Goal: Task Accomplishment & Management: Complete application form

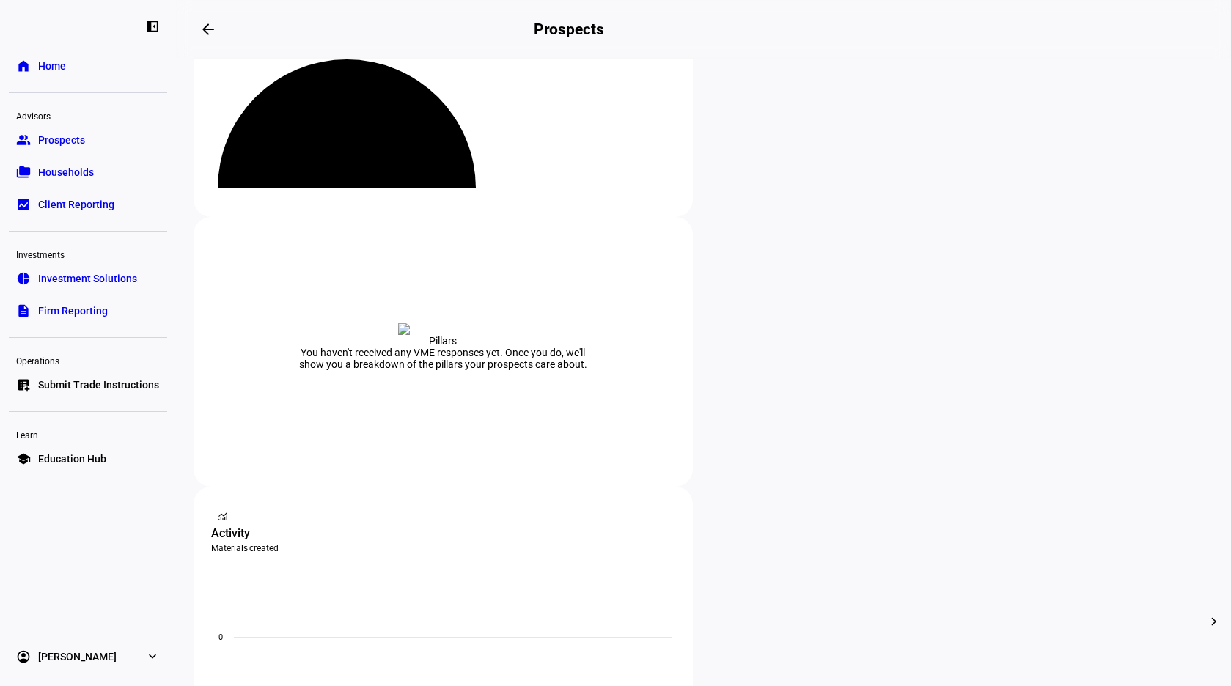
scroll to position [147, 0]
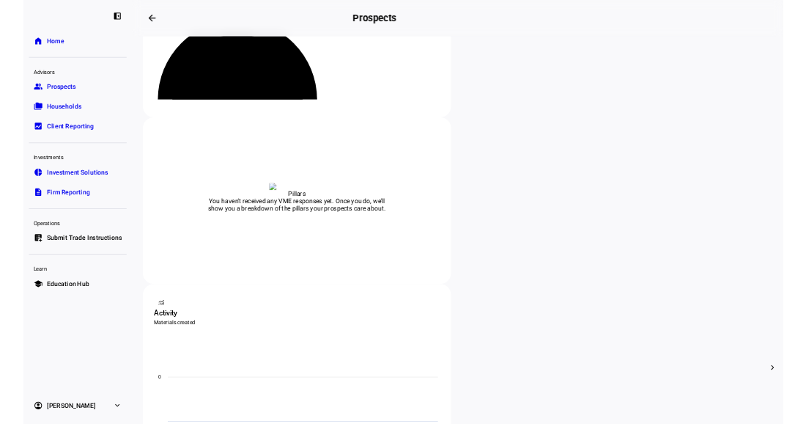
scroll to position [147, 0]
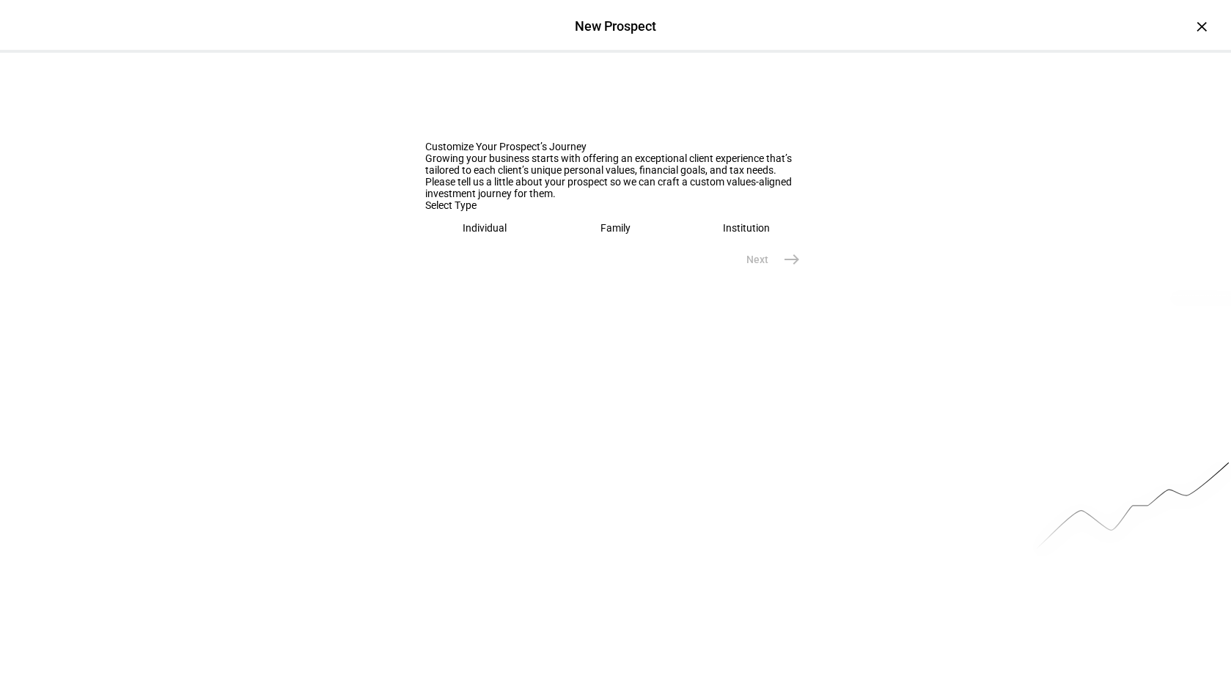
click at [492, 245] on eth-mega-radio-button "Individual" at bounding box center [485, 228] width 120 height 34
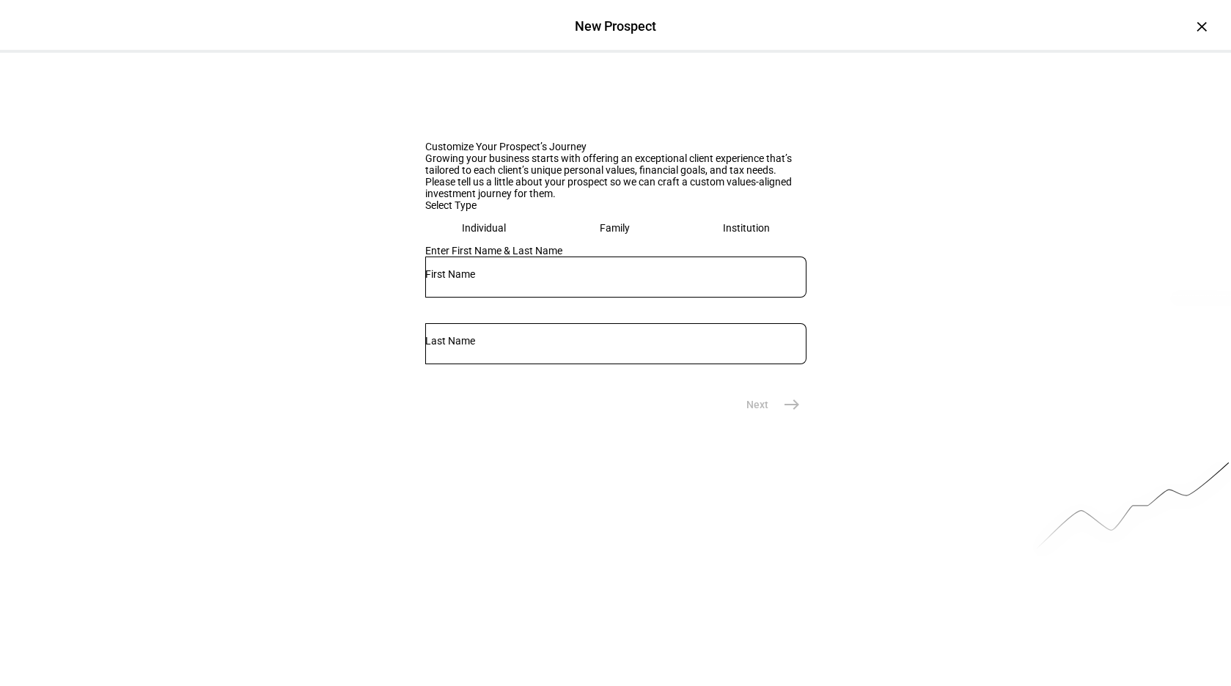
click at [507, 280] on input "text" at bounding box center [615, 274] width 381 height 12
type input "[PERSON_NAME]"
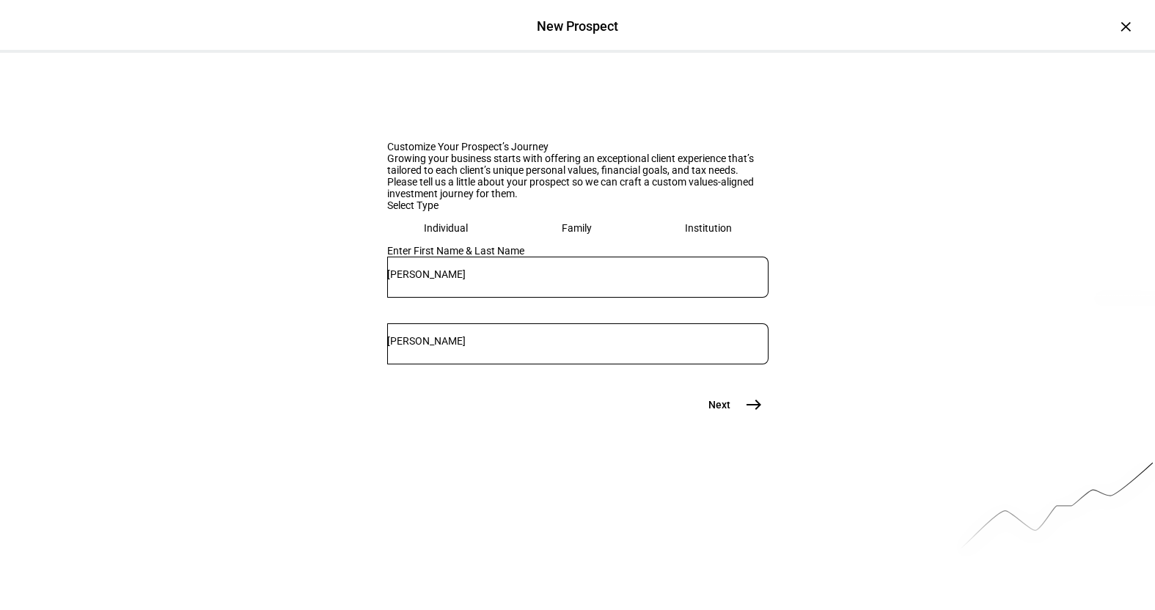
click at [602, 347] on input "[PERSON_NAME]" at bounding box center [577, 341] width 381 height 12
type input "[PERSON_NAME]"
click at [749, 413] on mat-icon "east" at bounding box center [754, 405] width 18 height 18
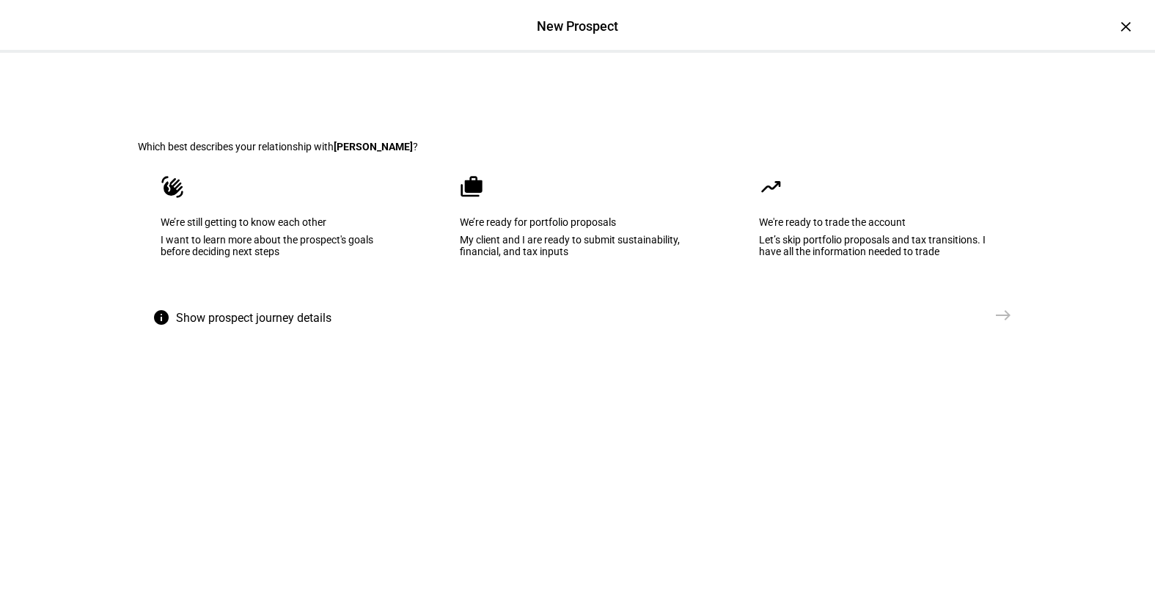
click at [598, 257] on div "My client and I are ready to submit sustainability, financial, and tax inputs" at bounding box center [578, 245] width 236 height 23
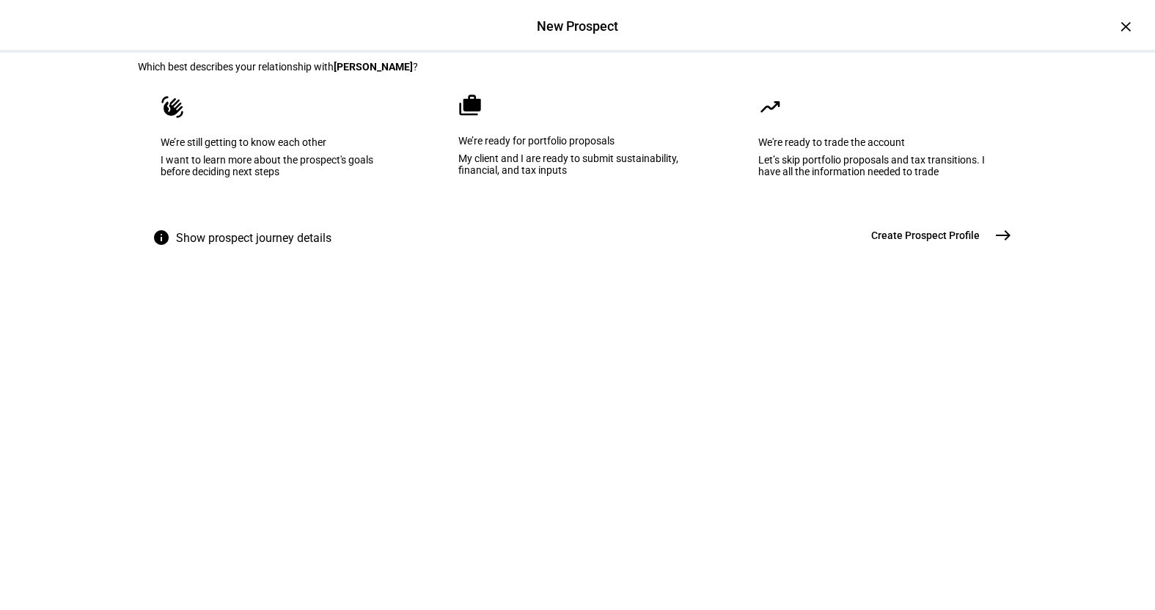
scroll to position [81, 0]
click at [948, 242] on span "Create Prospect Profile" at bounding box center [925, 234] width 109 height 15
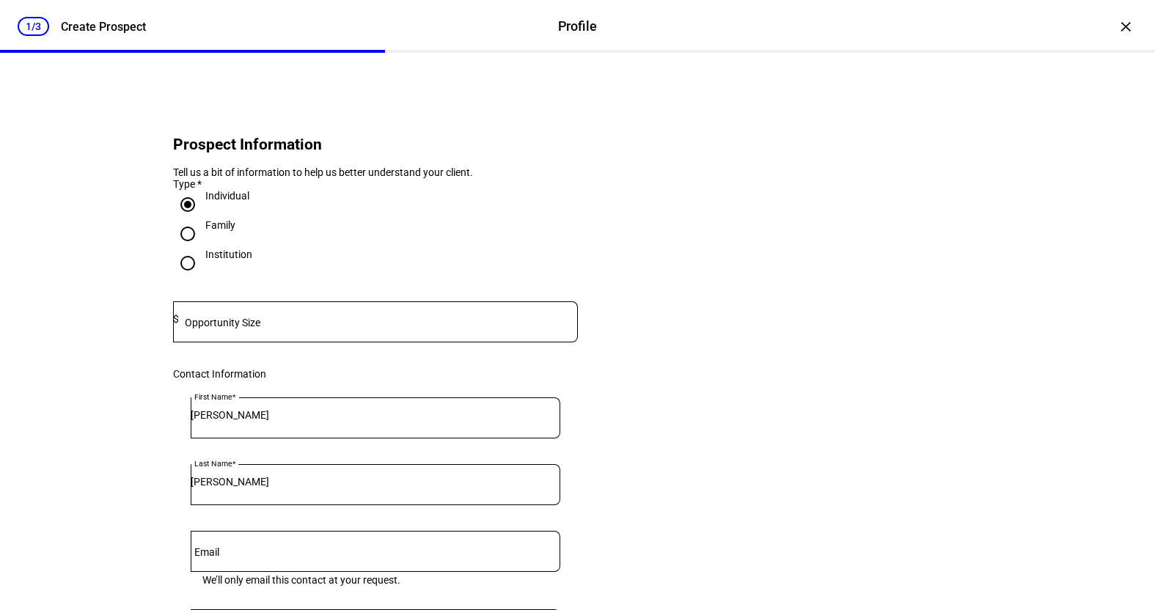
click at [238, 328] on mat-label "Opportunity Size" at bounding box center [223, 323] width 76 height 12
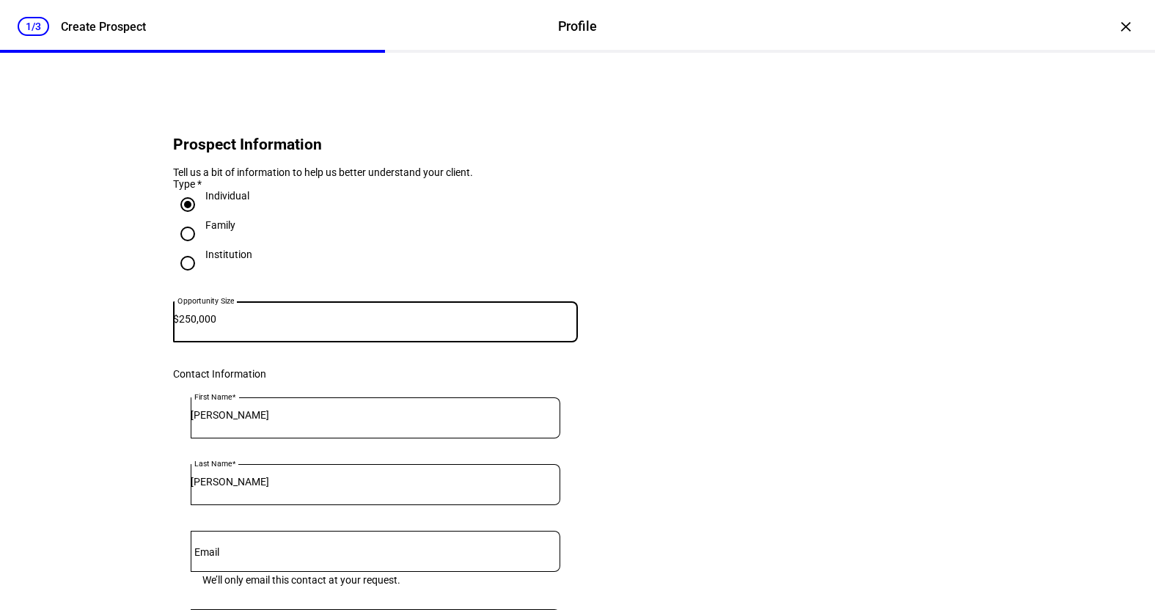
type input "250,000"
click at [664, 230] on eth-form-card "Prospect Information Tell us a bit of information to help us better understand …" at bounding box center [578, 490] width 880 height 804
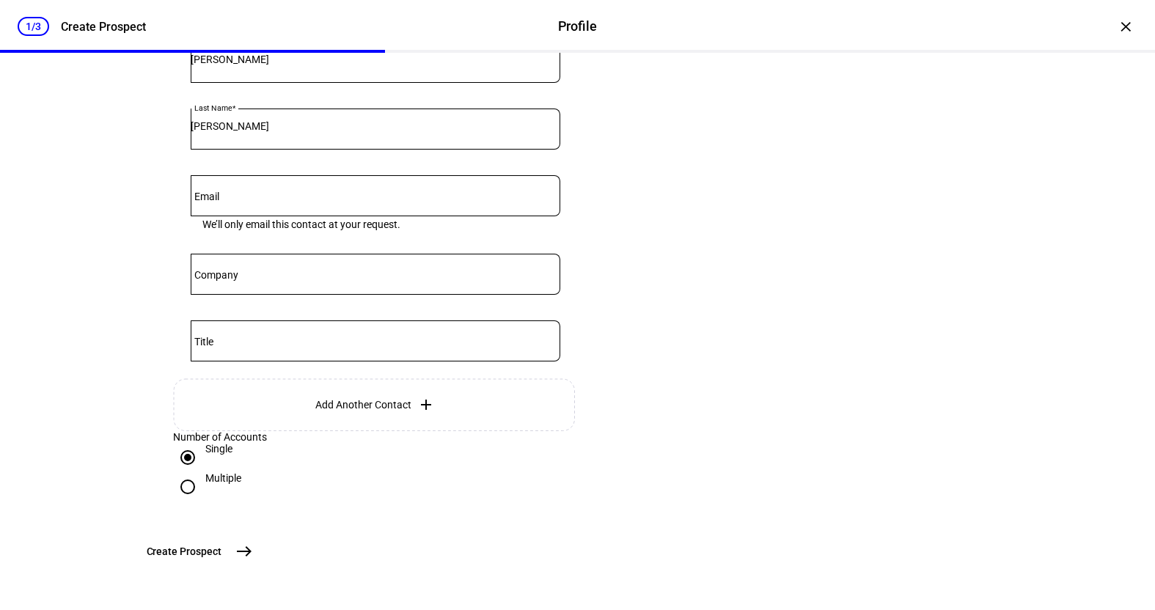
scroll to position [399, 0]
click at [221, 555] on span "Create Prospect" at bounding box center [184, 551] width 75 height 15
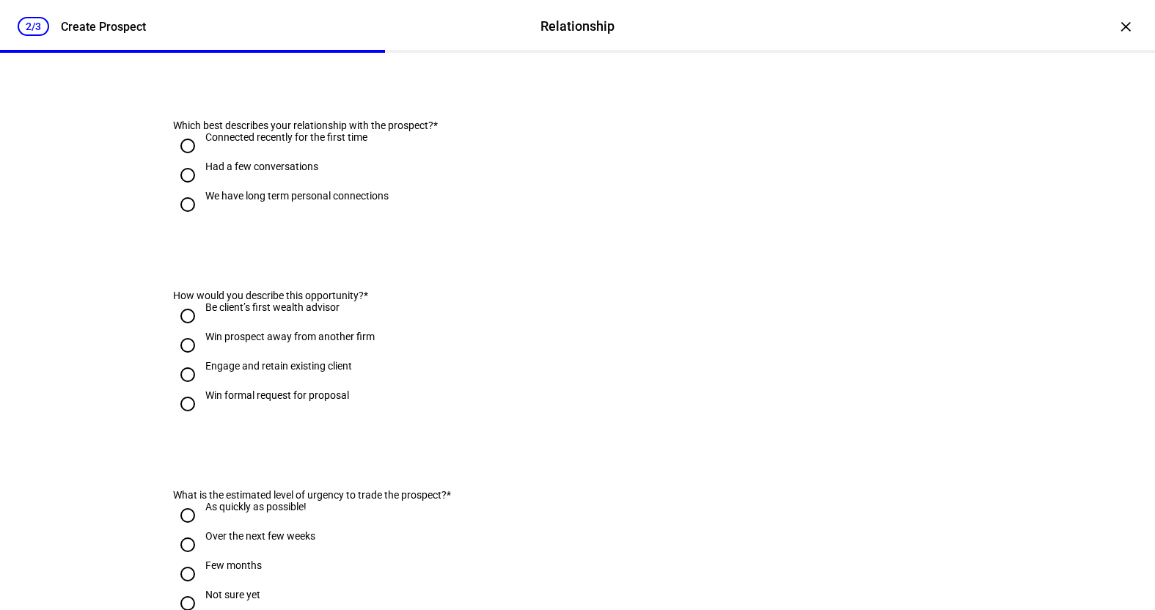
scroll to position [0, 0]
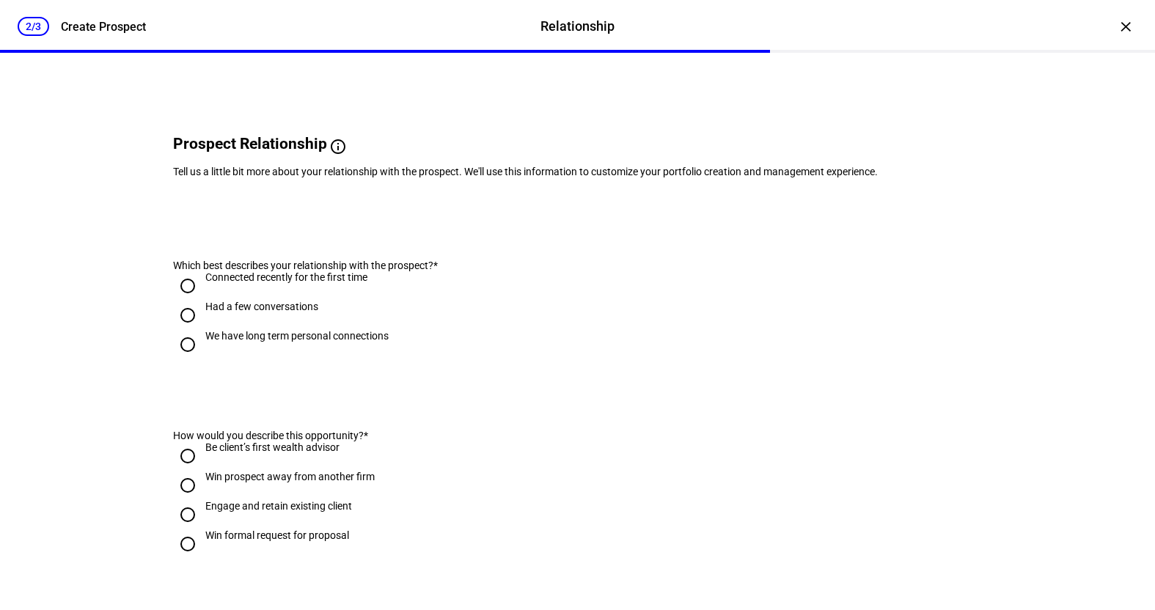
scroll to position [73, 0]
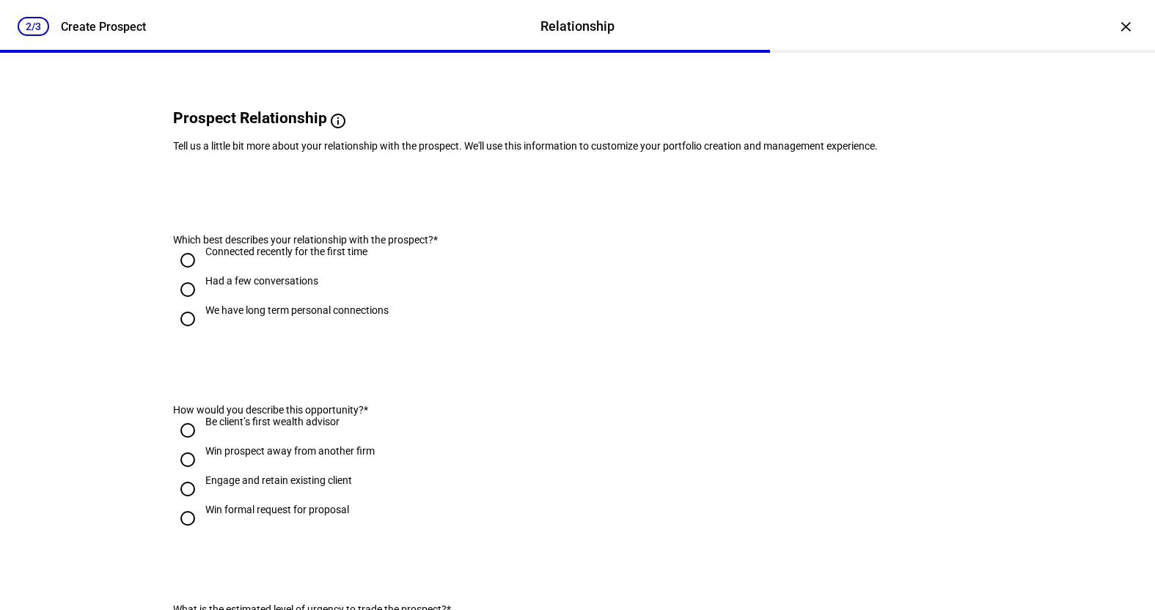
click at [179, 334] on input "We have long term personal connections" at bounding box center [187, 318] width 29 height 29
radio input "true"
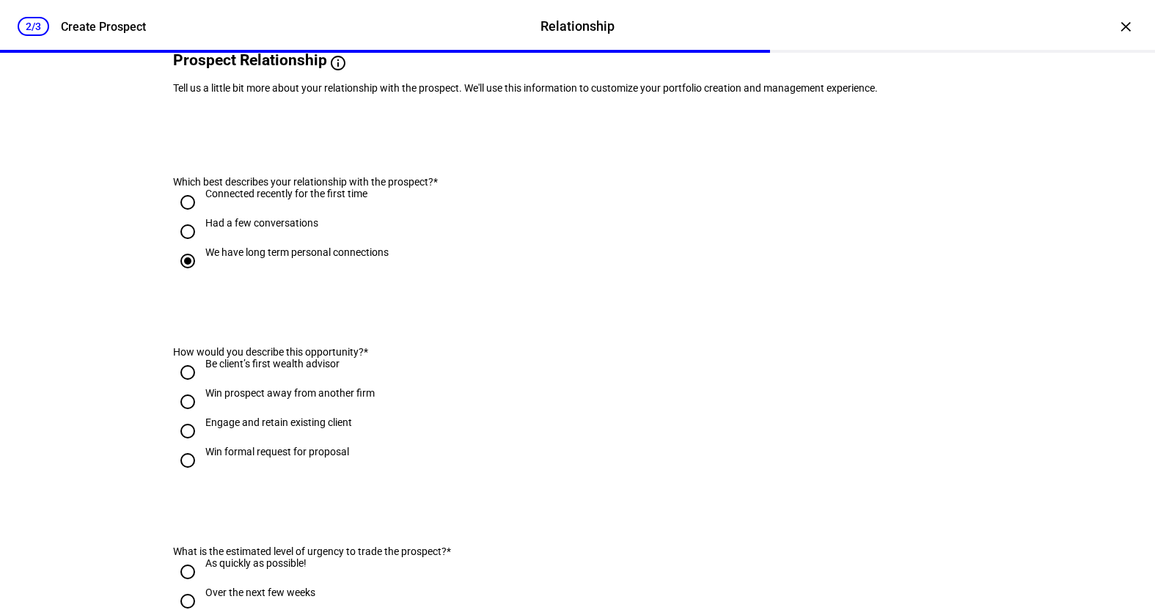
scroll to position [220, 0]
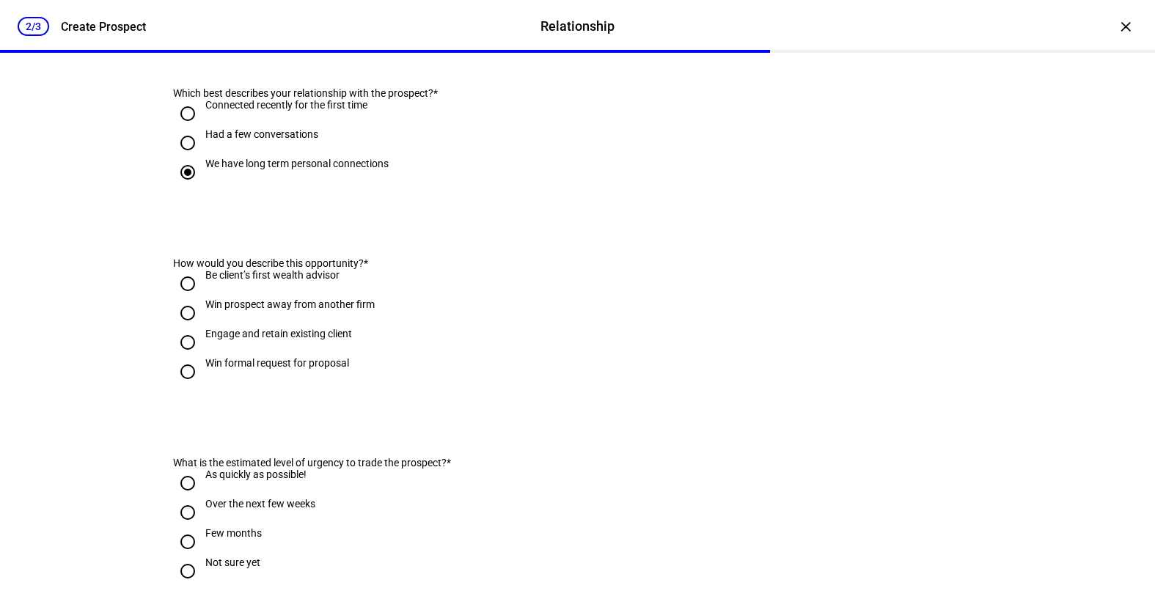
click at [183, 357] on input "Engage and retain existing client" at bounding box center [187, 342] width 29 height 29
radio input "true"
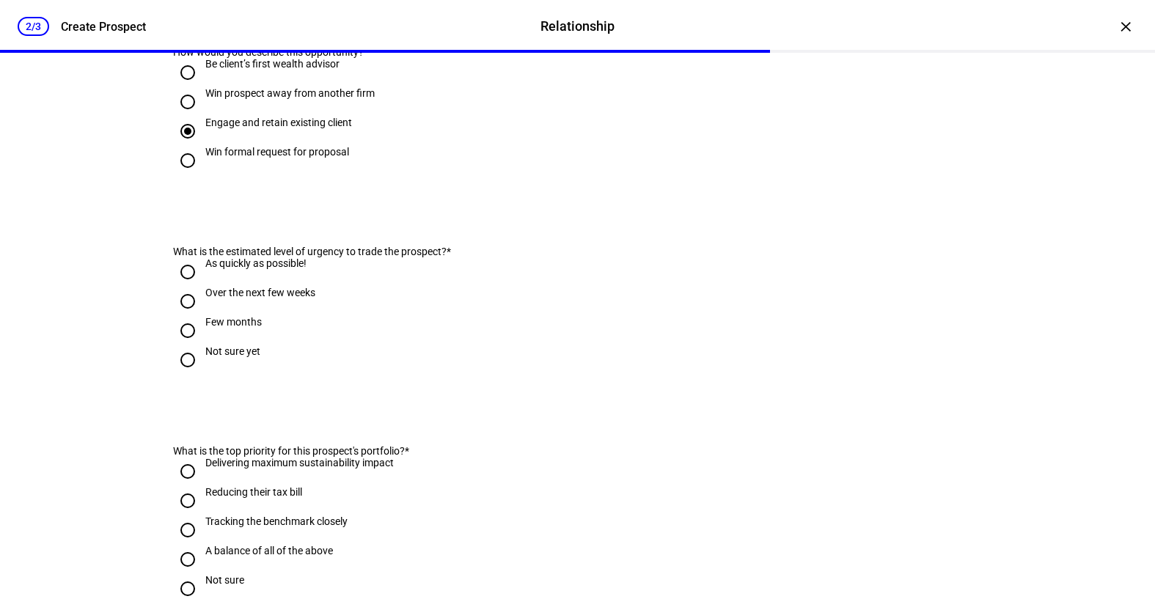
scroll to position [440, 0]
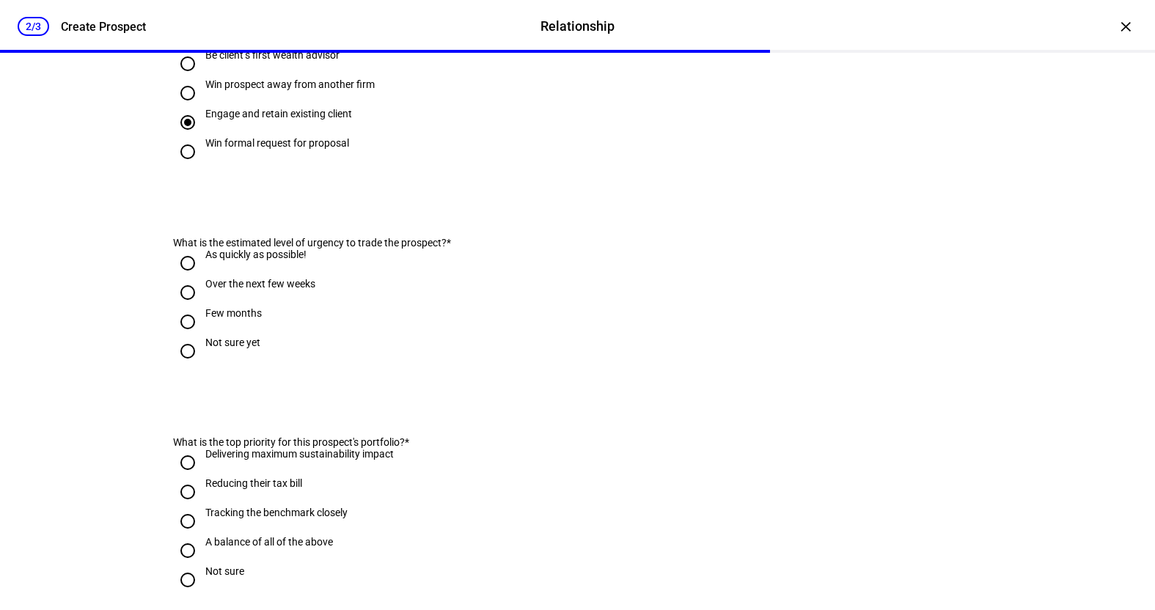
click at [186, 278] on input "As quickly as possible!" at bounding box center [187, 263] width 29 height 29
radio input "true"
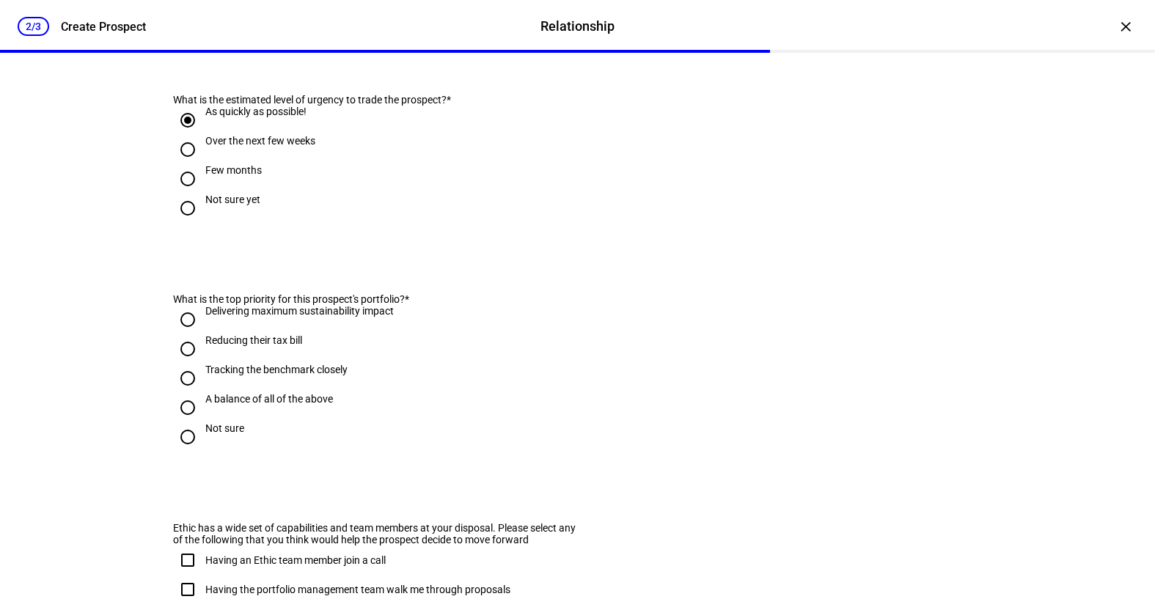
scroll to position [587, 0]
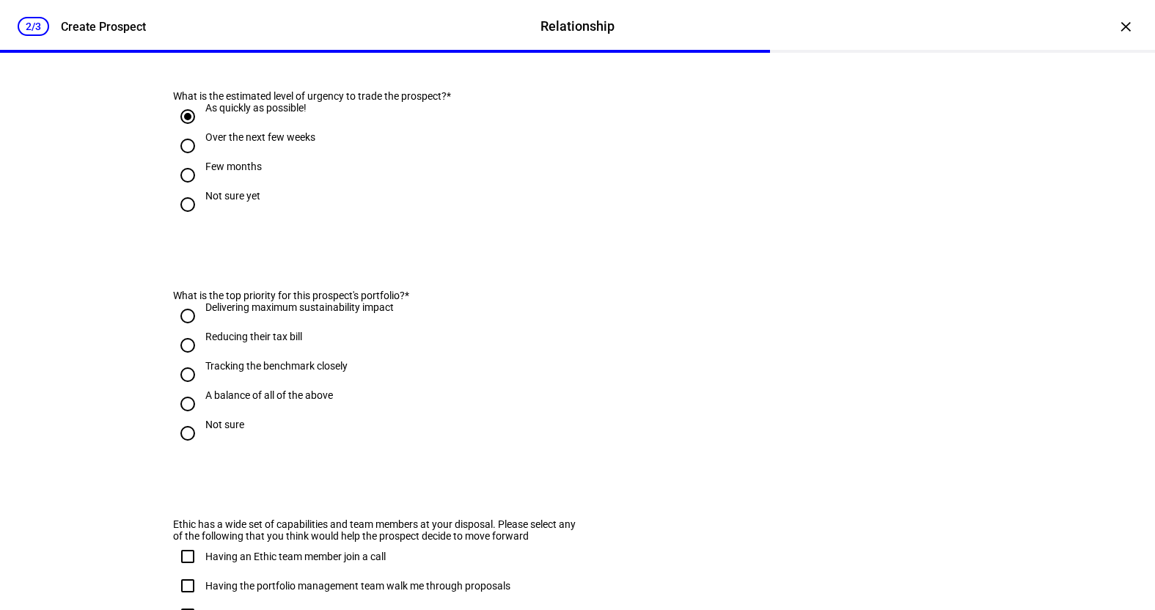
drag, startPoint x: 176, startPoint y: 444, endPoint x: 186, endPoint y: 443, distance: 10.3
click at [176, 419] on input "A balance of all of the above" at bounding box center [187, 403] width 29 height 29
radio input "true"
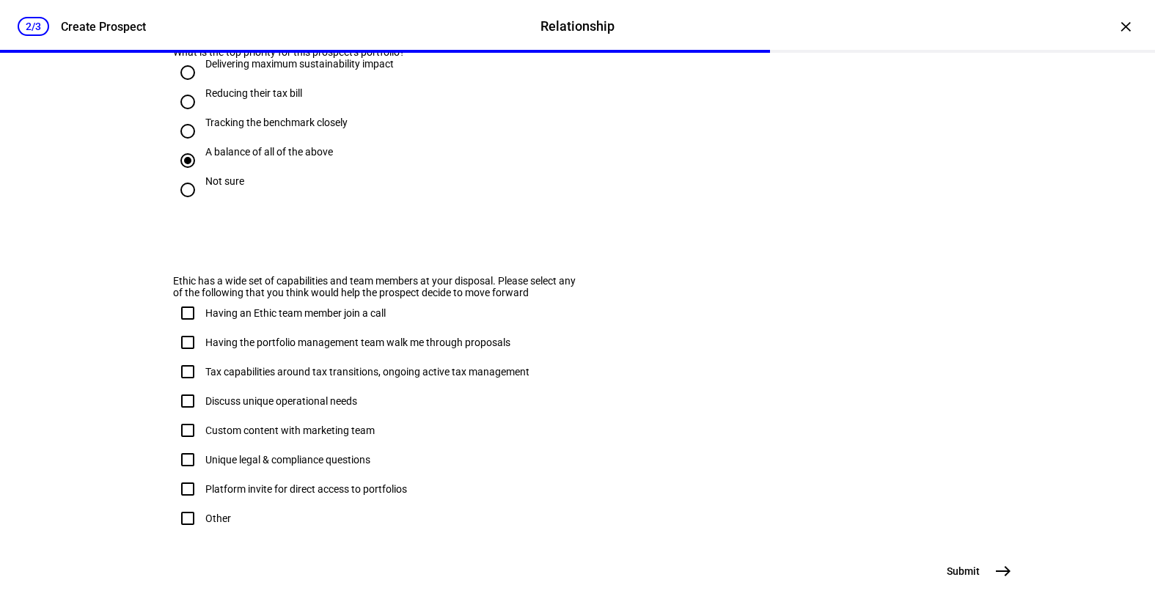
scroll to position [880, 0]
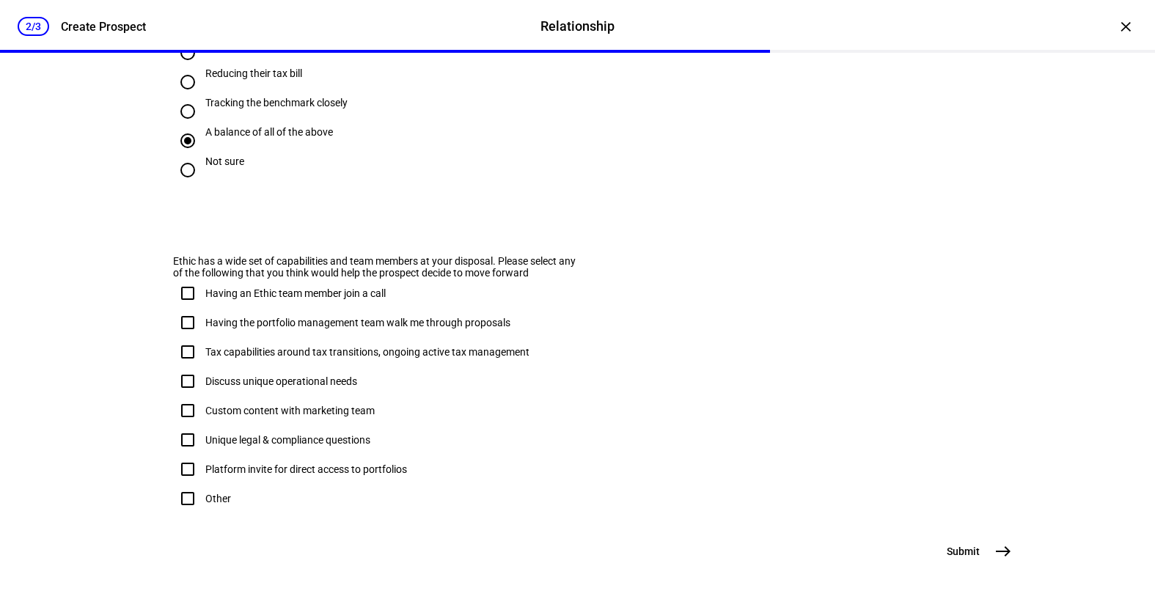
click at [187, 513] on input "Other" at bounding box center [187, 498] width 29 height 29
checkbox input "true"
click at [973, 550] on span "Submit" at bounding box center [962, 551] width 33 height 15
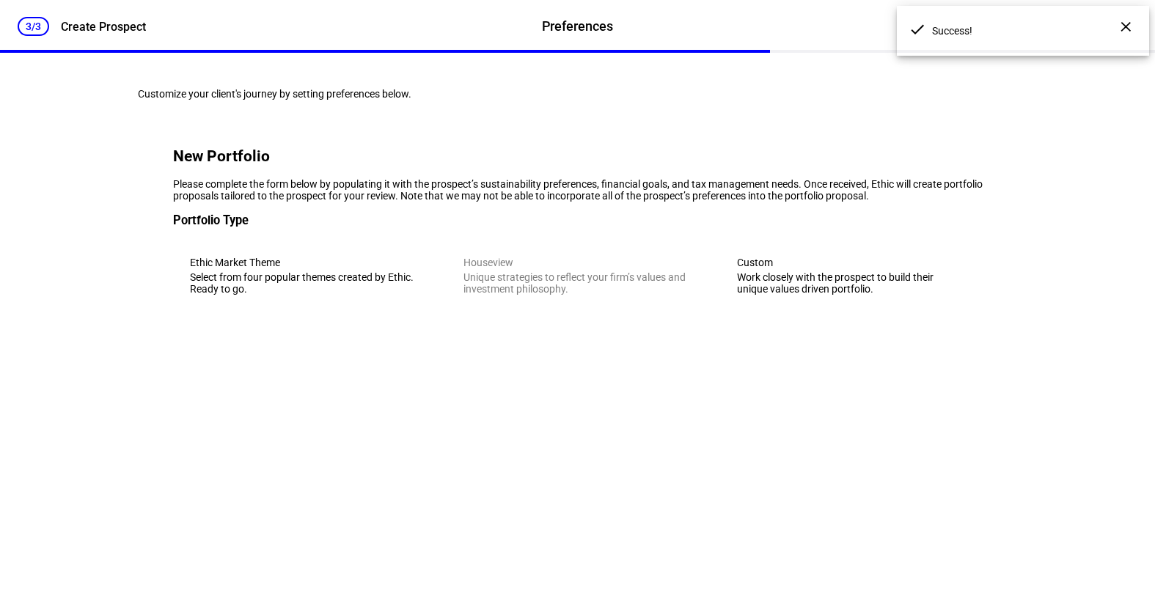
scroll to position [0, 0]
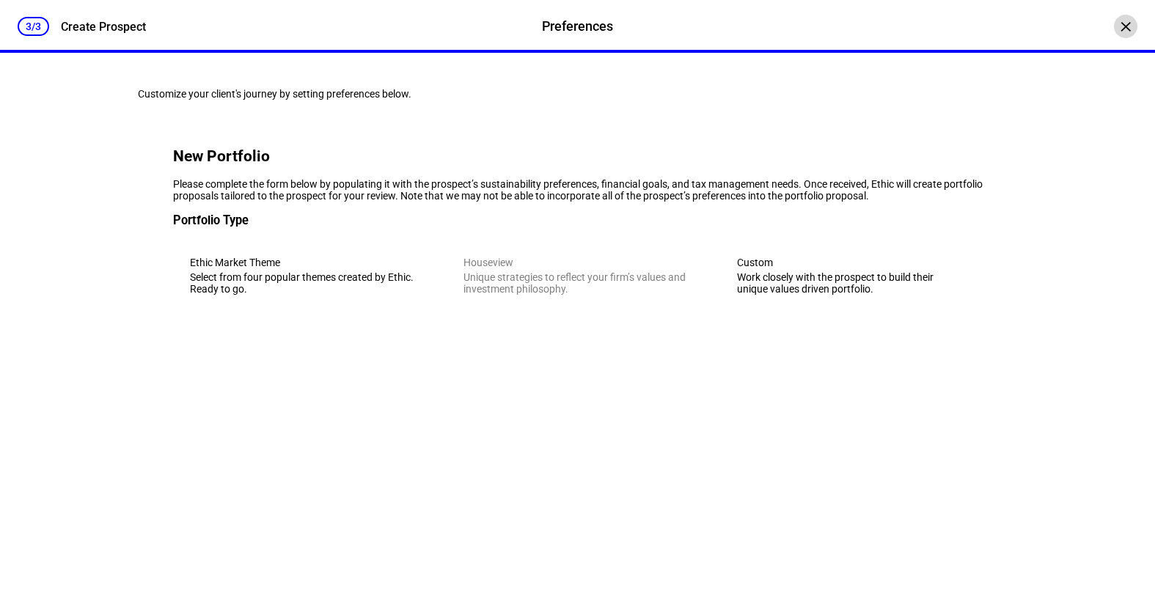
click at [1114, 24] on div "×" at bounding box center [1125, 26] width 23 height 23
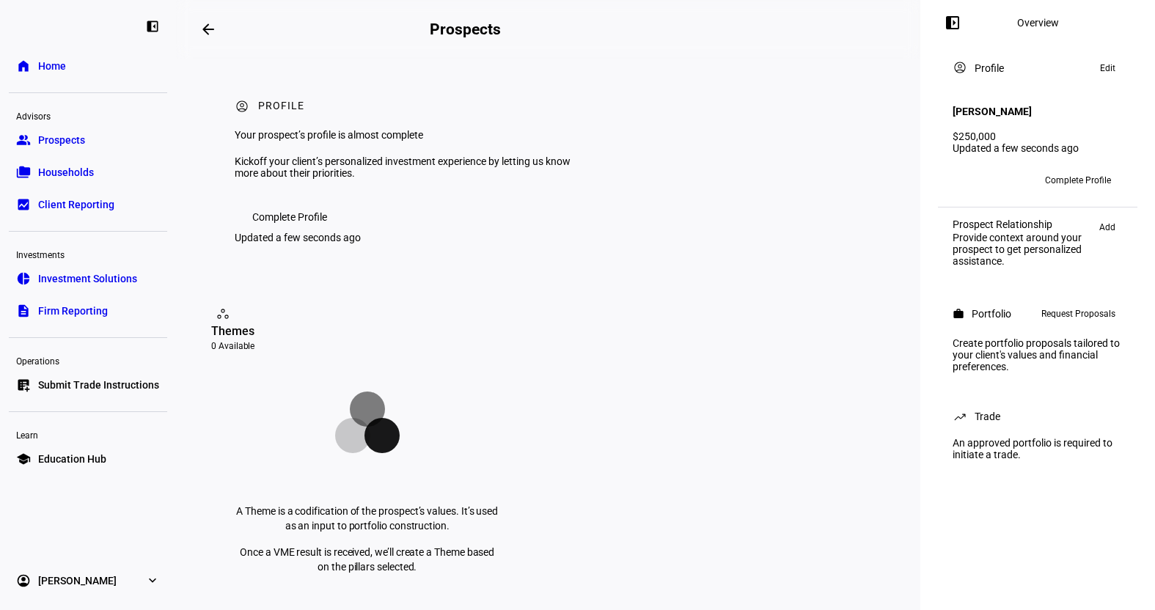
click at [207, 24] on mat-icon "arrow_backwards" at bounding box center [208, 30] width 18 height 18
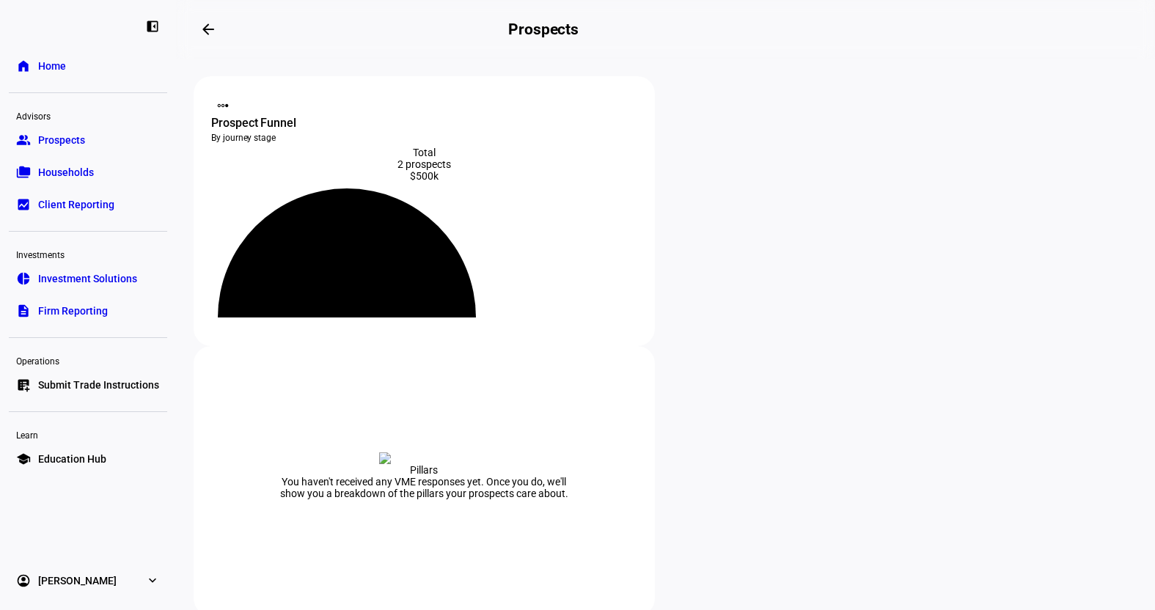
click at [60, 164] on link "folder_copy Households" at bounding box center [88, 172] width 158 height 29
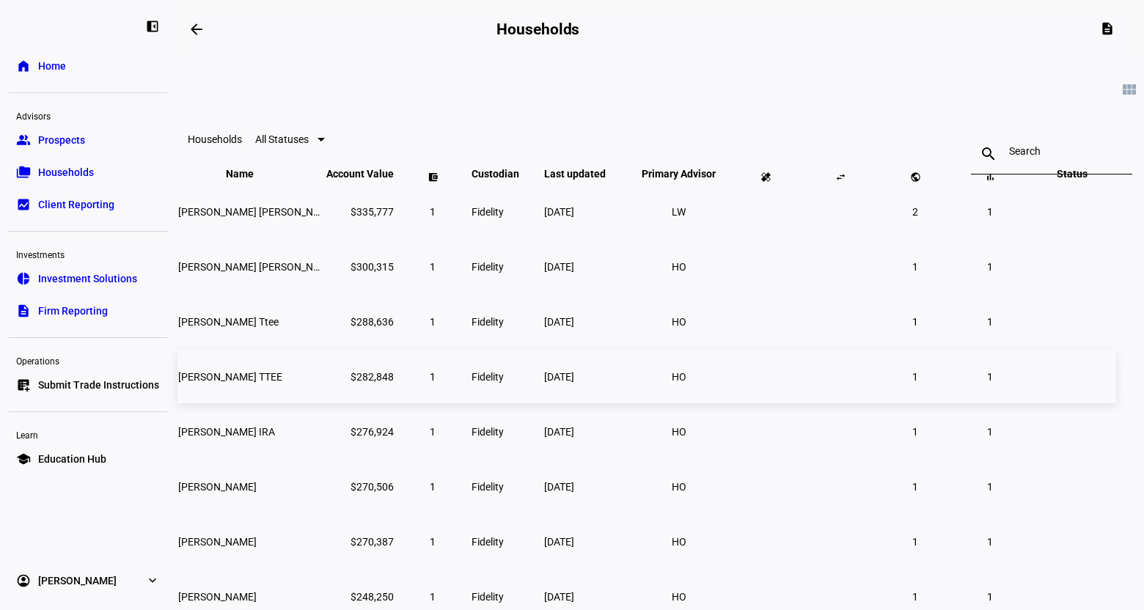
scroll to position [147, 0]
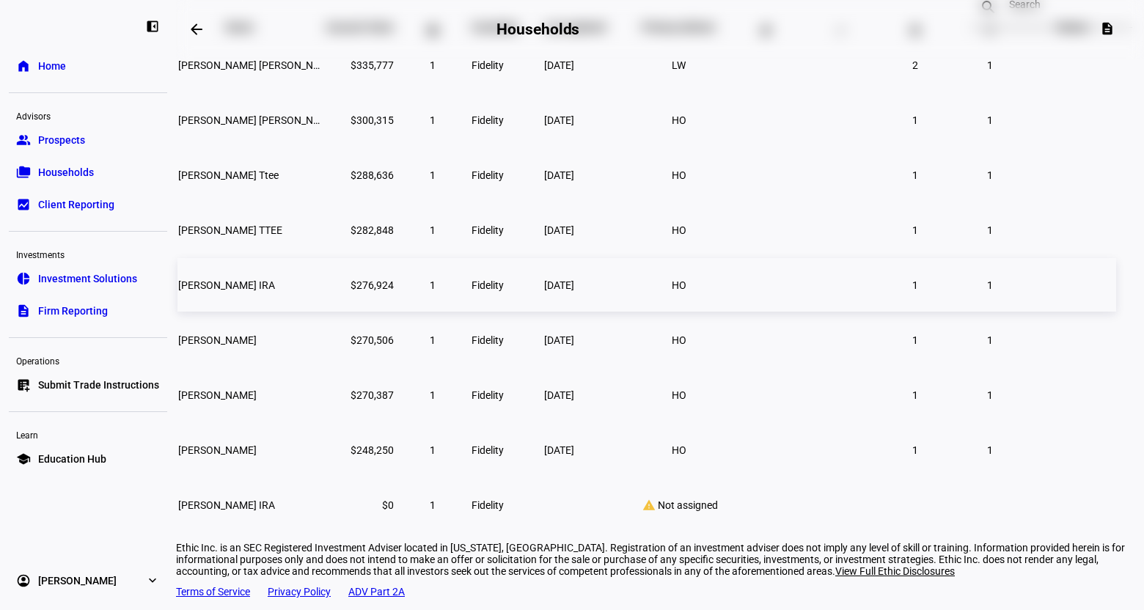
click at [324, 362] on td "[PERSON_NAME]" at bounding box center [250, 340] width 147 height 54
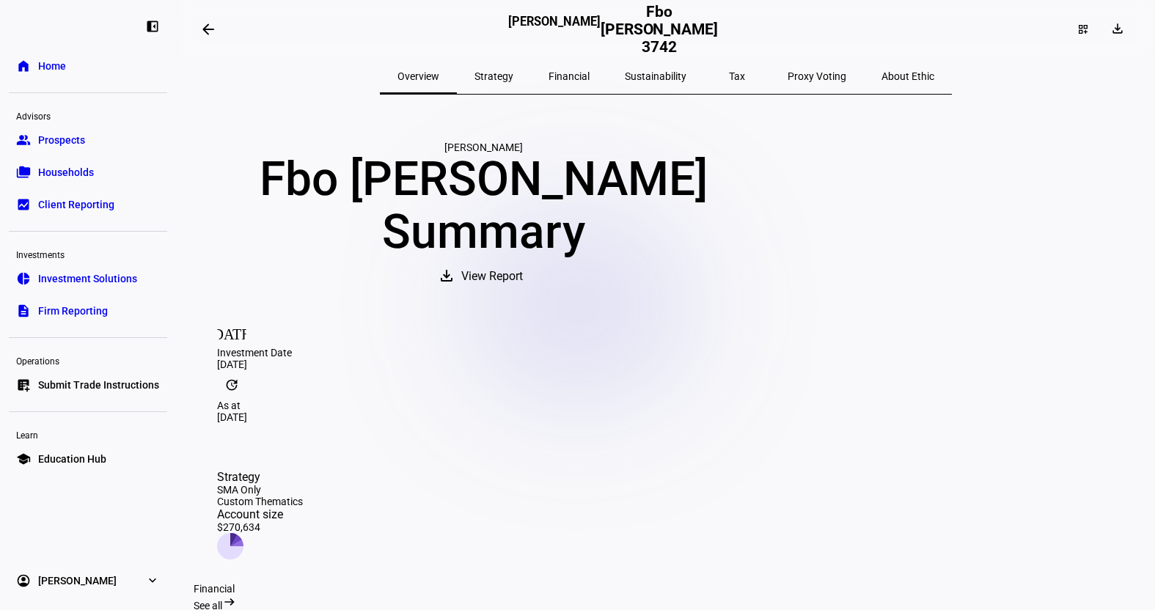
click at [460, 294] on div "[PERSON_NAME] Fbo [PERSON_NAME] Summary download View Report" at bounding box center [483, 217] width 579 height 152
click at [207, 32] on mat-icon "arrow_backwards" at bounding box center [208, 30] width 18 height 18
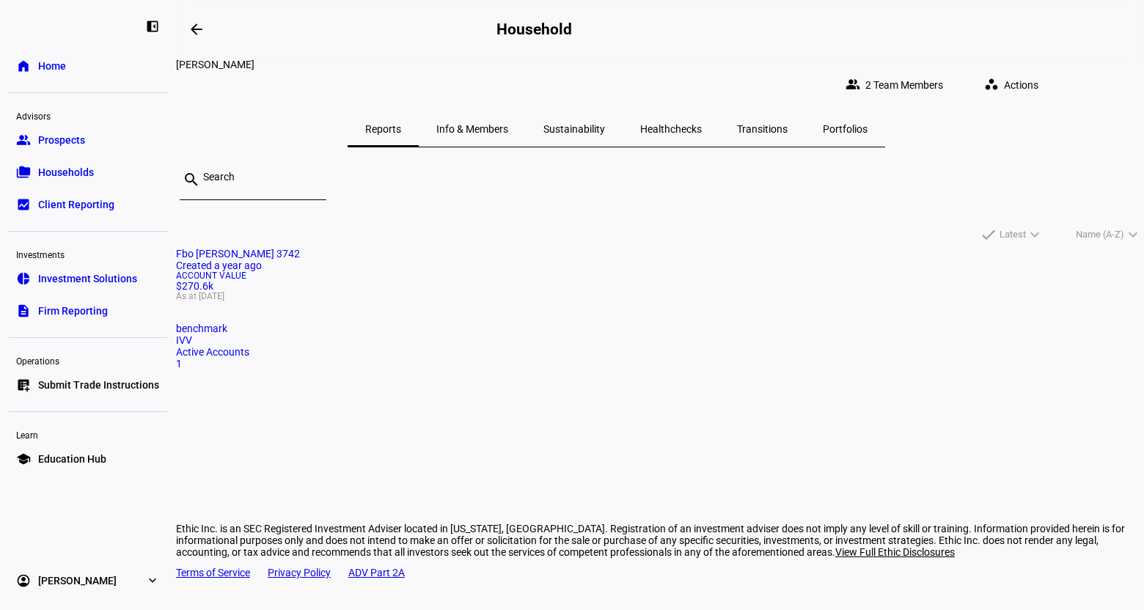
click at [42, 152] on link "group Prospects" at bounding box center [88, 139] width 158 height 29
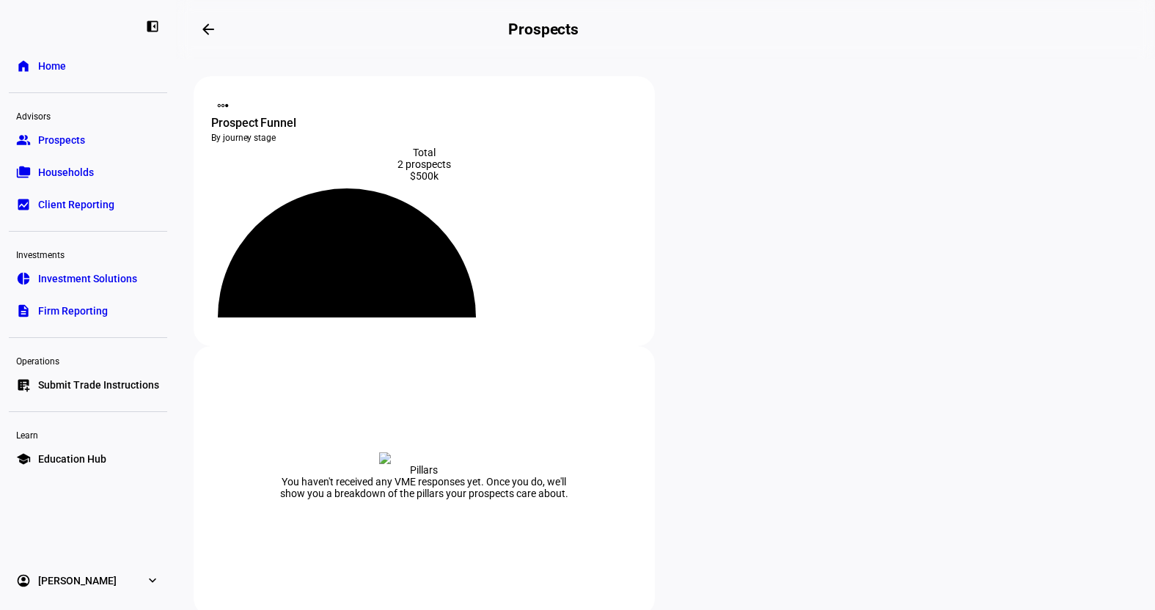
scroll to position [220, 0]
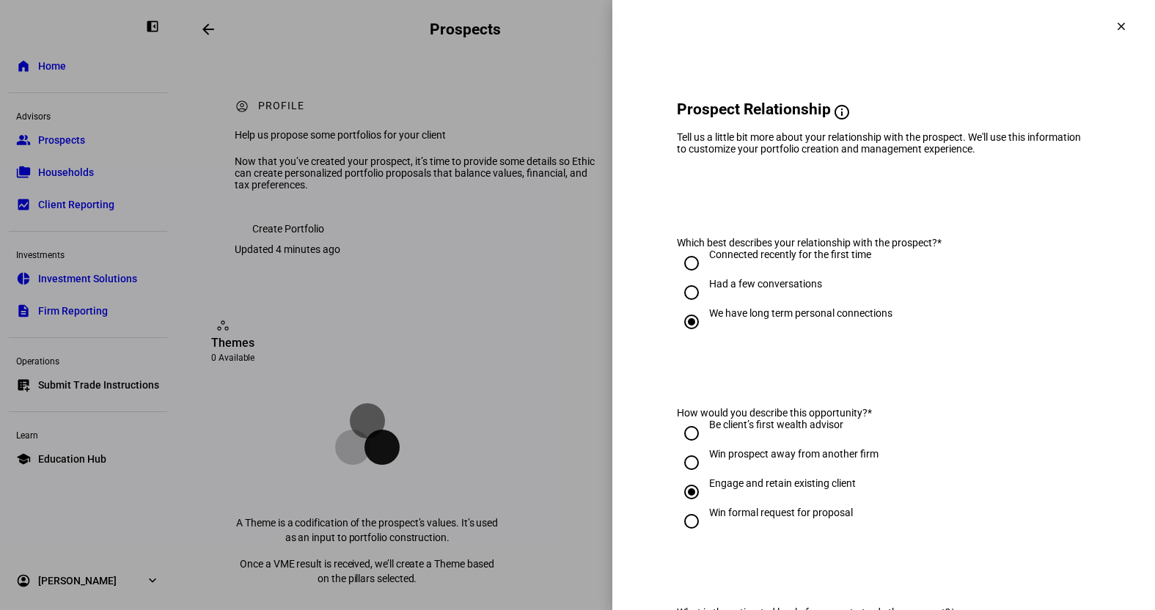
click at [880, 144] on div "Tell us a little bit more about your relationship with the prospect. We'll use …" at bounding box center [883, 142] width 413 height 23
click at [680, 325] on input "We have long term personal connections" at bounding box center [691, 321] width 29 height 29
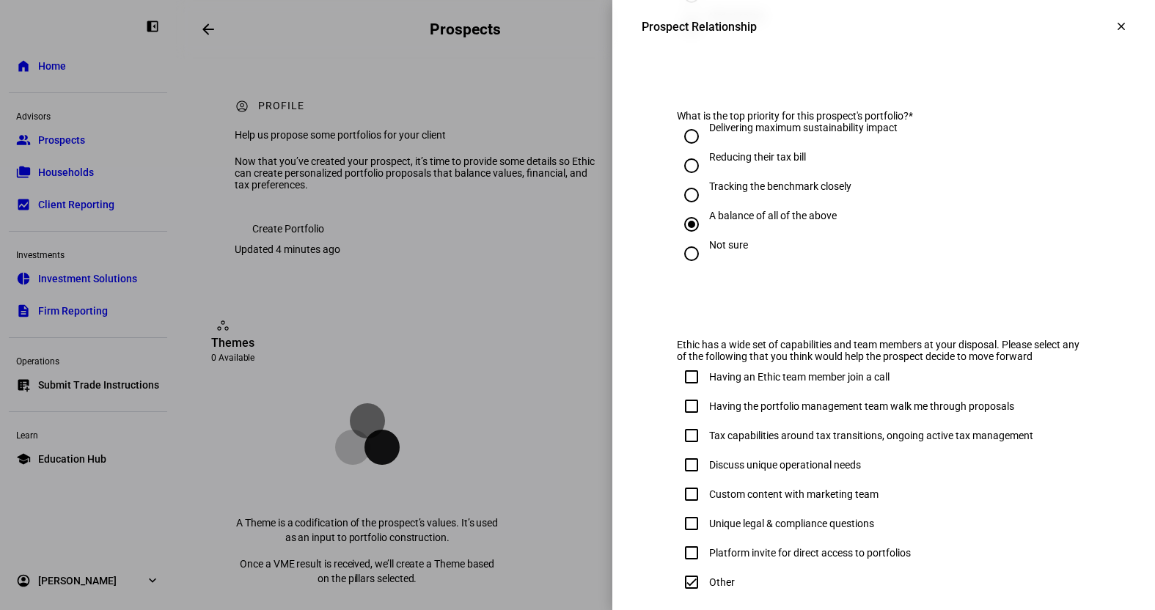
scroll to position [801, 0]
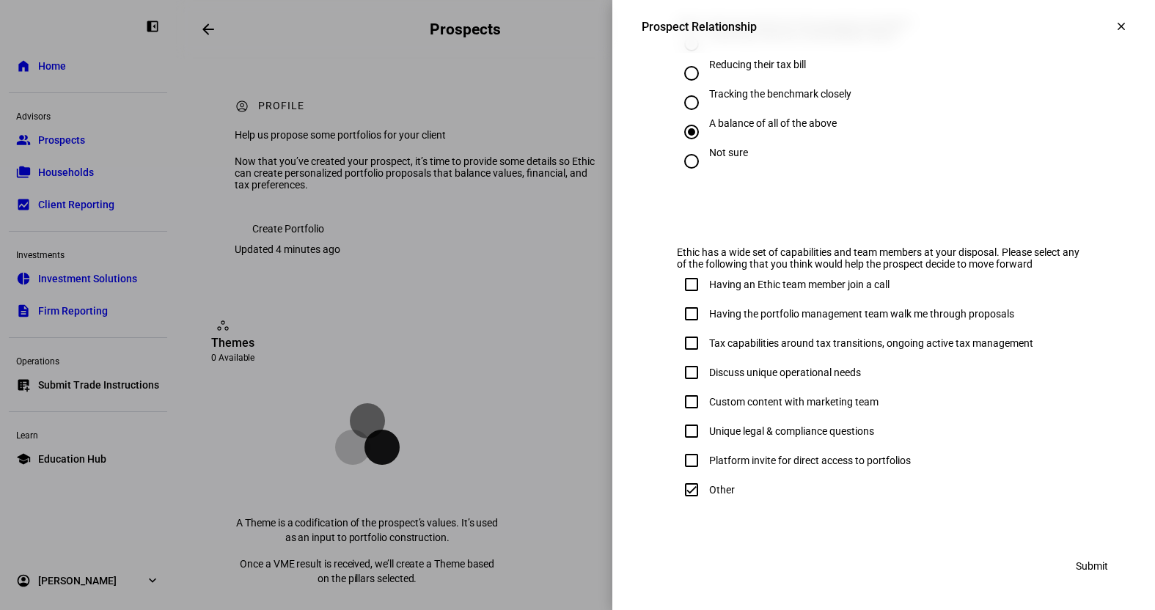
click at [680, 459] on input "Platform invite for direct access to portfolios" at bounding box center [691, 460] width 29 height 29
checkbox input "true"
click at [685, 496] on input "Other" at bounding box center [691, 489] width 29 height 29
checkbox input "false"
click at [677, 152] on input "Not sure" at bounding box center [691, 161] width 29 height 29
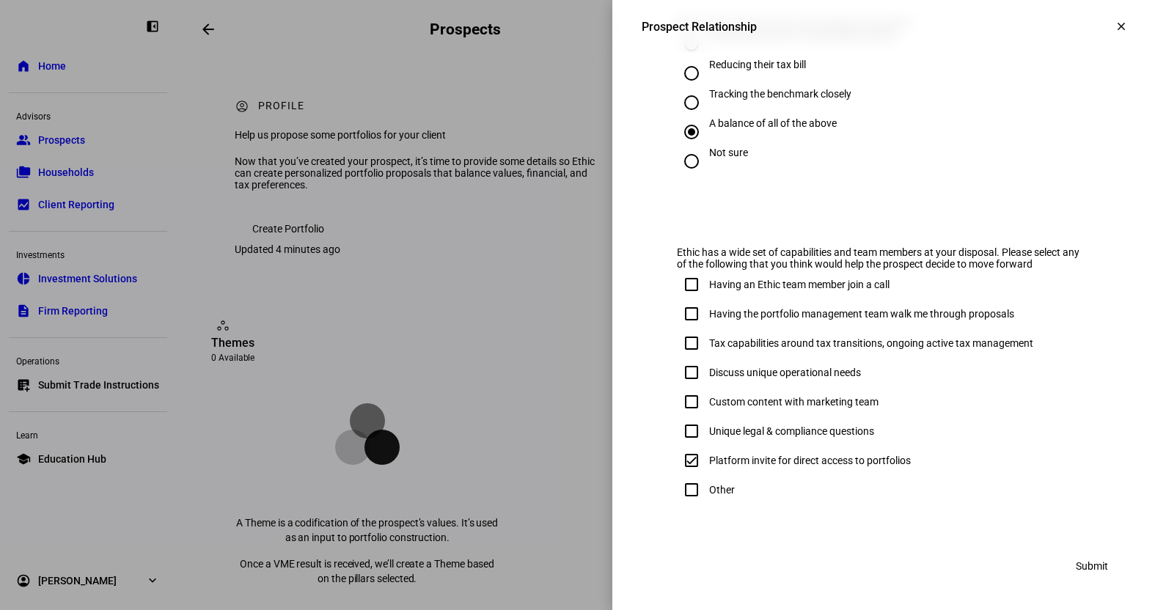
radio input "true"
click at [677, 127] on input "A balance of all of the above" at bounding box center [691, 131] width 29 height 29
radio input "true"
click at [1098, 569] on span at bounding box center [1091, 565] width 67 height 29
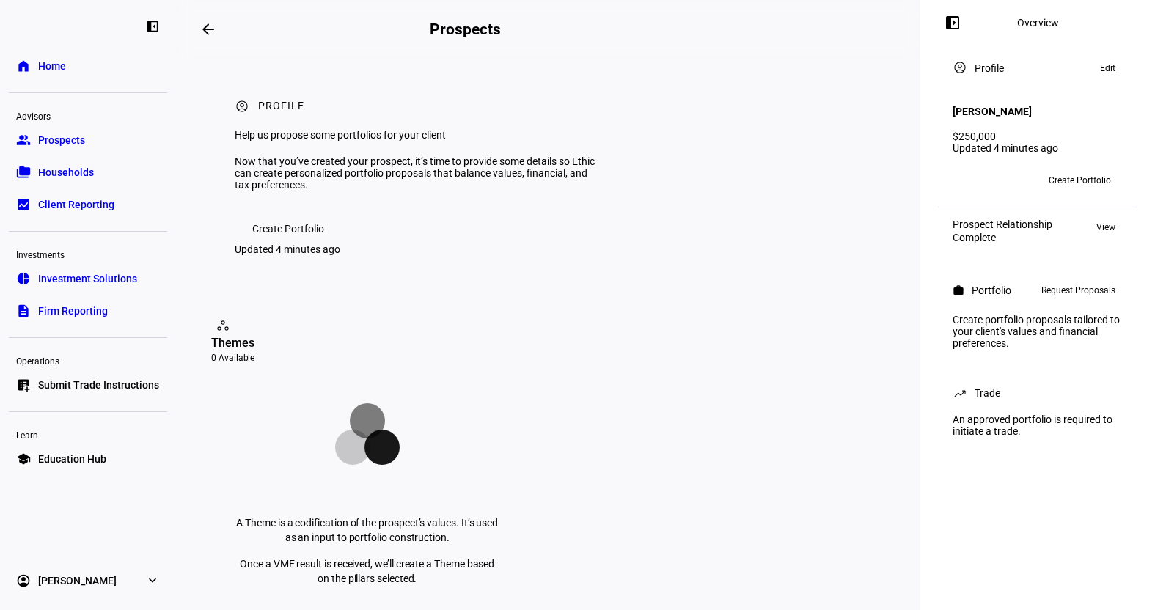
click at [1115, 65] on span at bounding box center [1107, 68] width 30 height 18
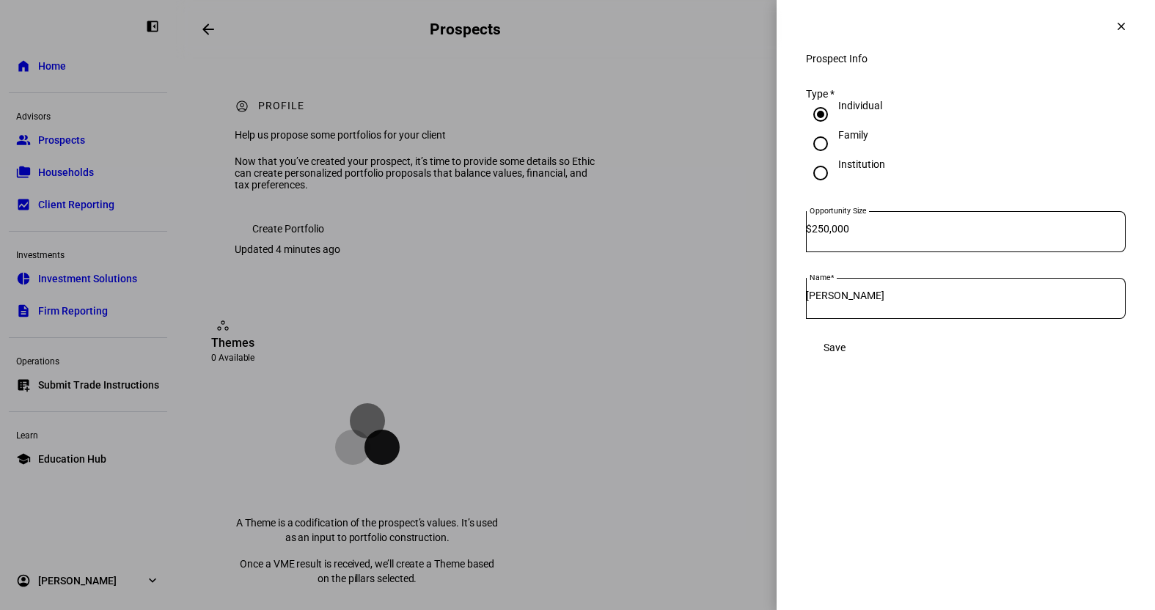
click at [1120, 24] on mat-icon "clear" at bounding box center [1120, 26] width 13 height 13
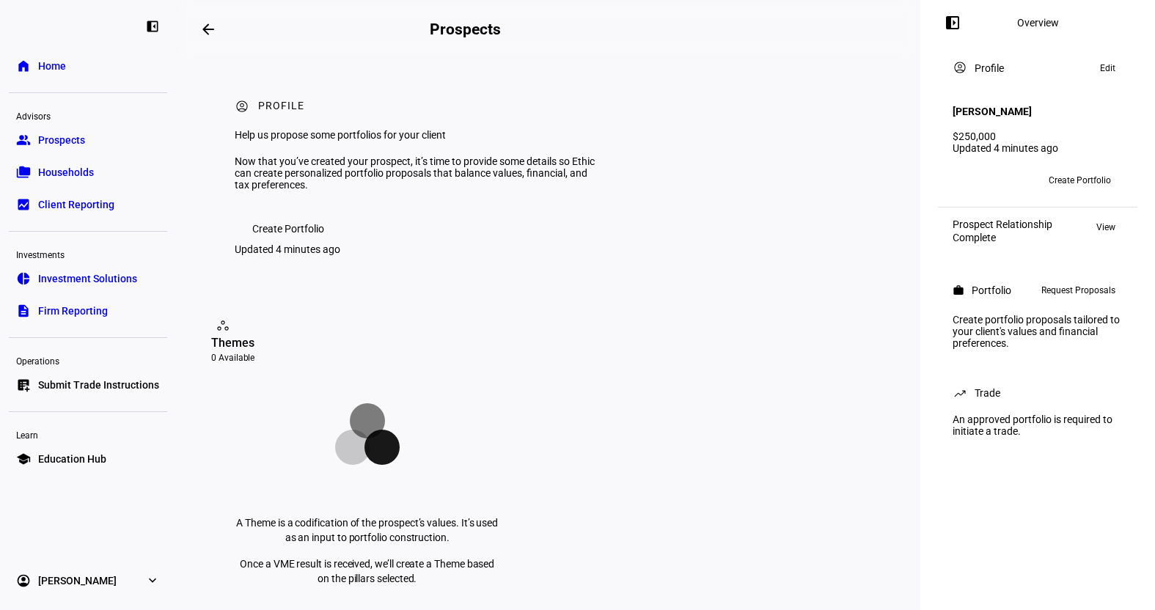
click at [1070, 174] on span "Create Portfolio" at bounding box center [1079, 180] width 62 height 23
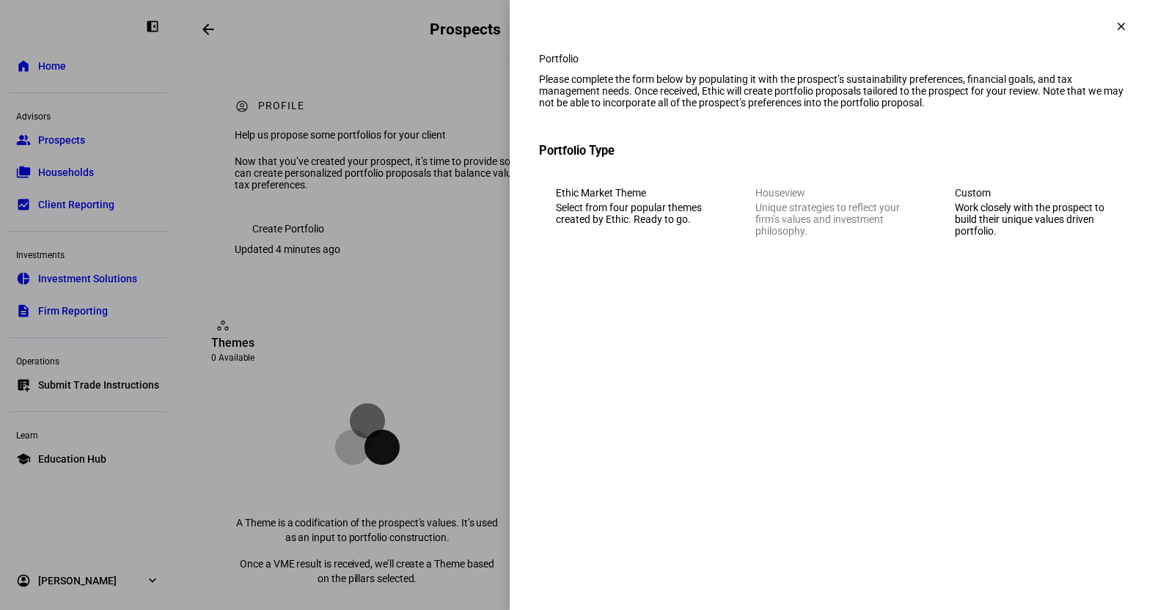
click at [990, 237] on div "Work closely with the prospect to build their unique values driven portfolio." at bounding box center [1032, 219] width 154 height 35
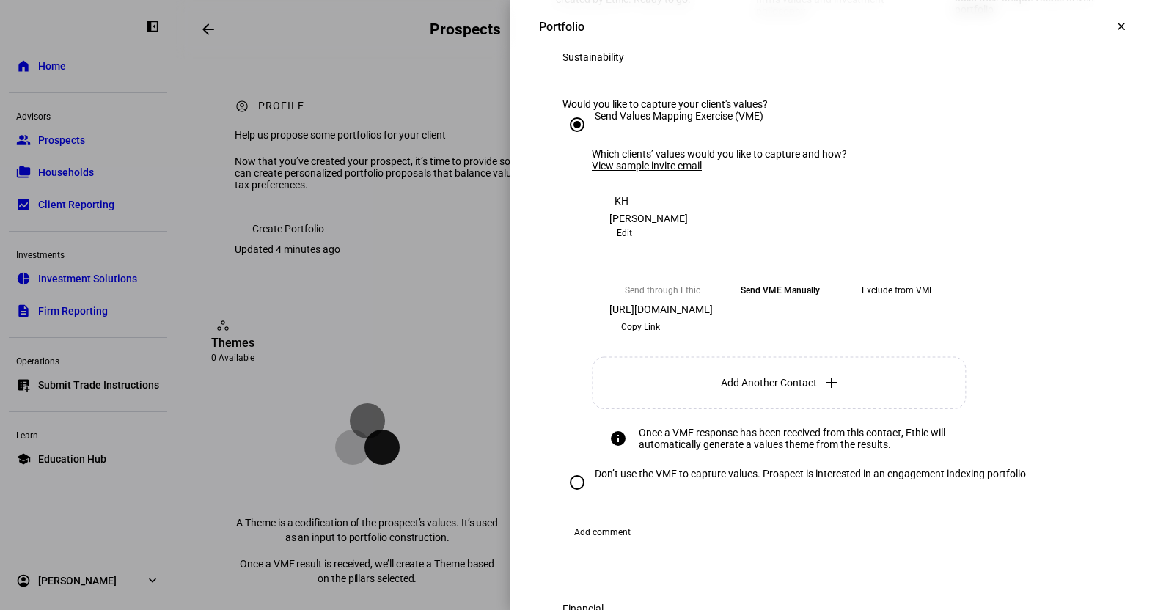
scroll to position [293, 0]
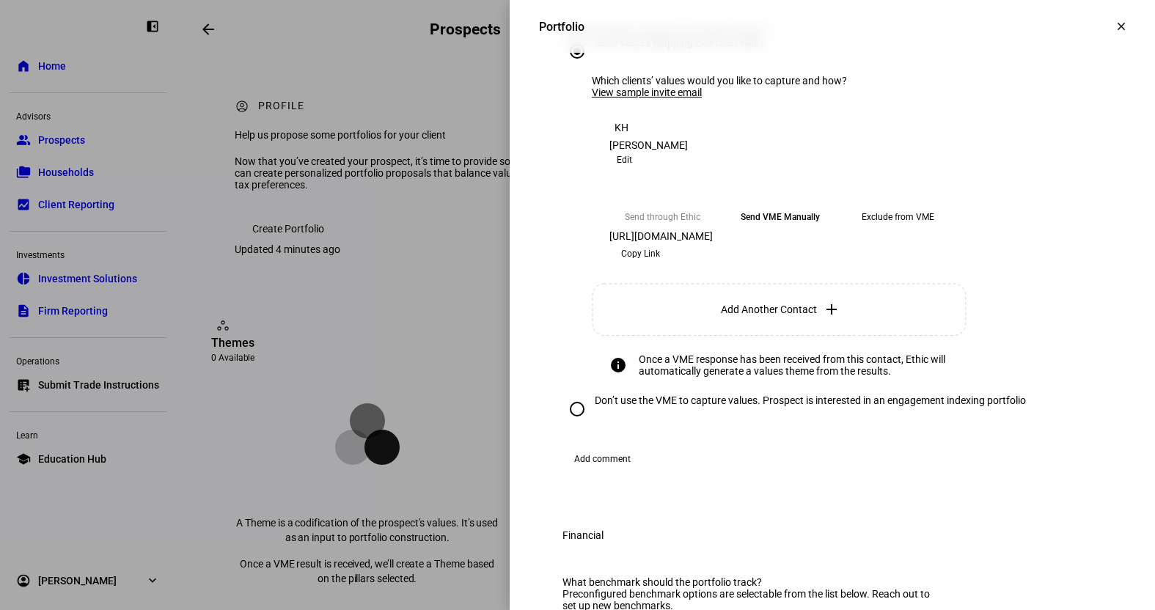
click at [902, 230] on eth-mega-radio-button "Exclude from VME" at bounding box center [898, 217] width 106 height 26
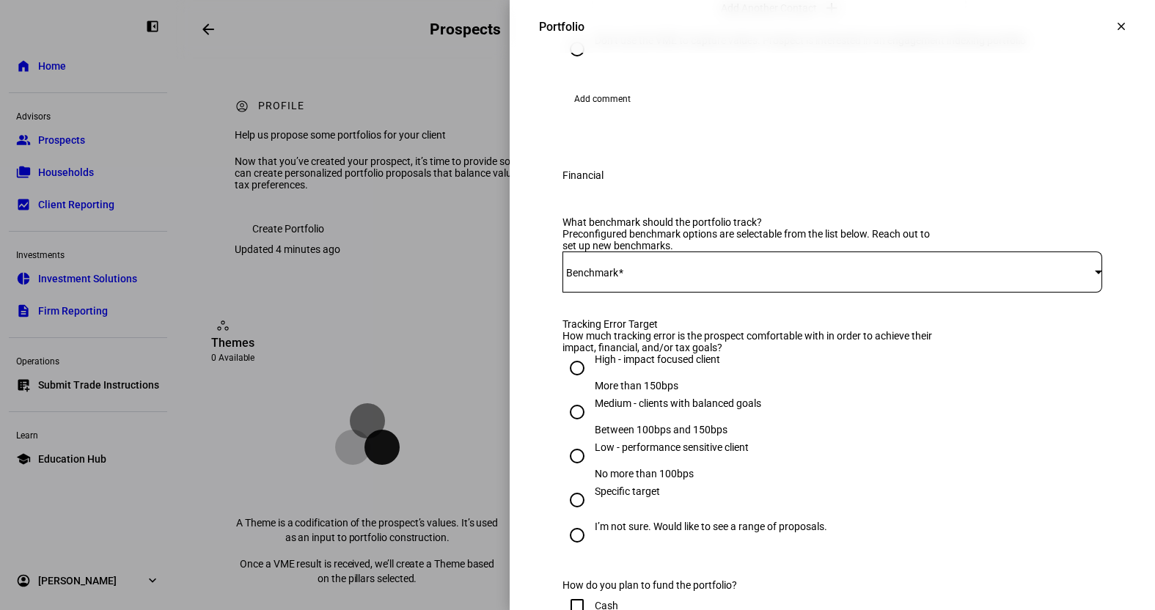
scroll to position [587, 0]
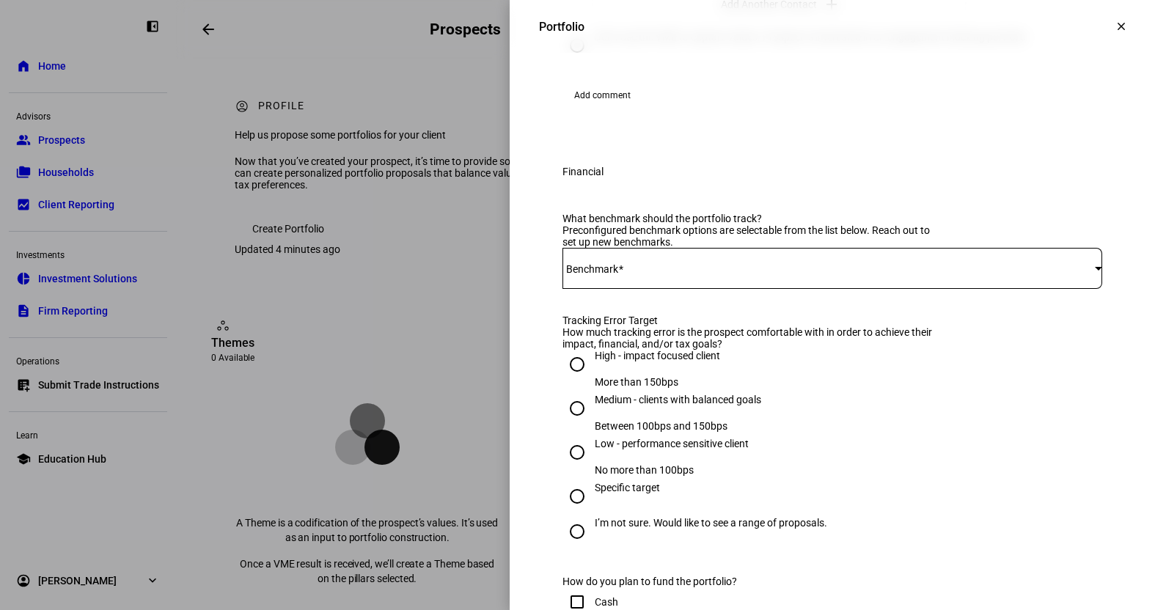
click at [589, 107] on span "Add comment" at bounding box center [602, 95] width 56 height 23
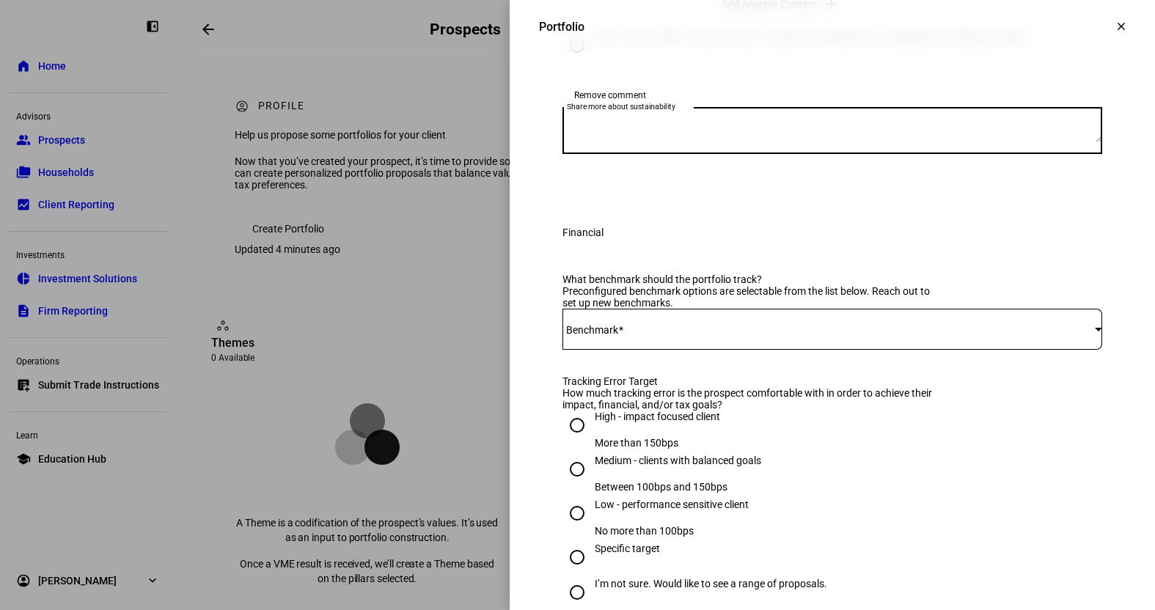
click at [688, 142] on textarea "Share more about sustainability" at bounding box center [832, 130] width 540 height 23
click at [746, 142] on textarea "Share more about sustainability" at bounding box center [832, 130] width 540 height 23
paste textarea "Their spouse has an Ethic account with us ([PERSON_NAME]). She wants her accoun…"
click at [986, 142] on textarea "Their spouse has an Ethic account with us ([PERSON_NAME]). She wants her accoun…" at bounding box center [832, 130] width 540 height 23
type textarea "Their spouse has an Ethic account with us ([PERSON_NAME]). She wants her accoun…"
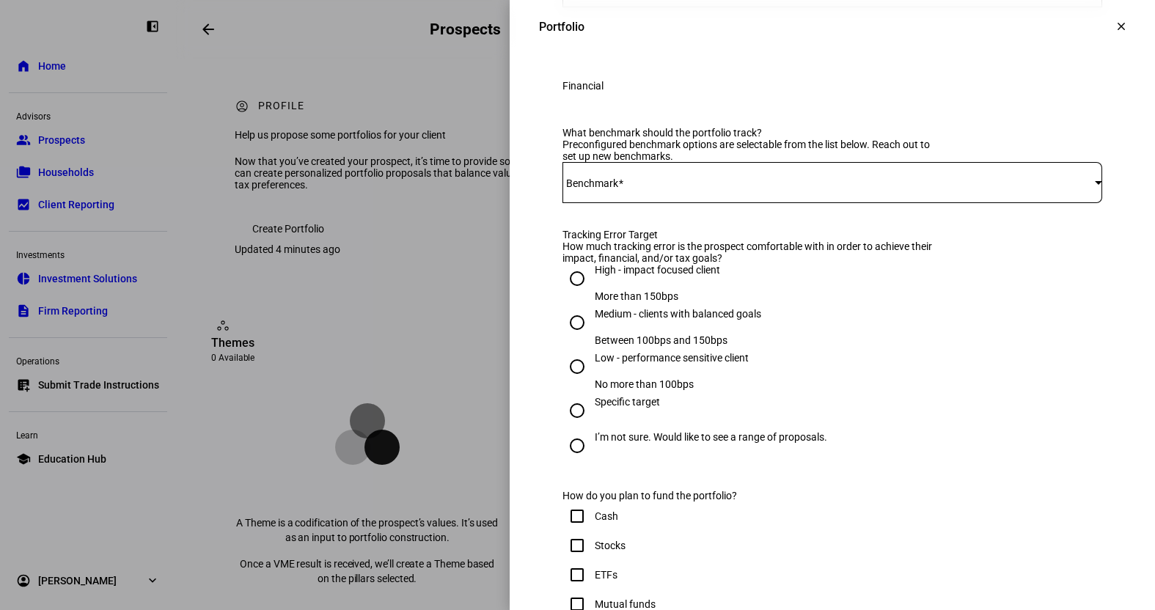
scroll to position [806, 0]
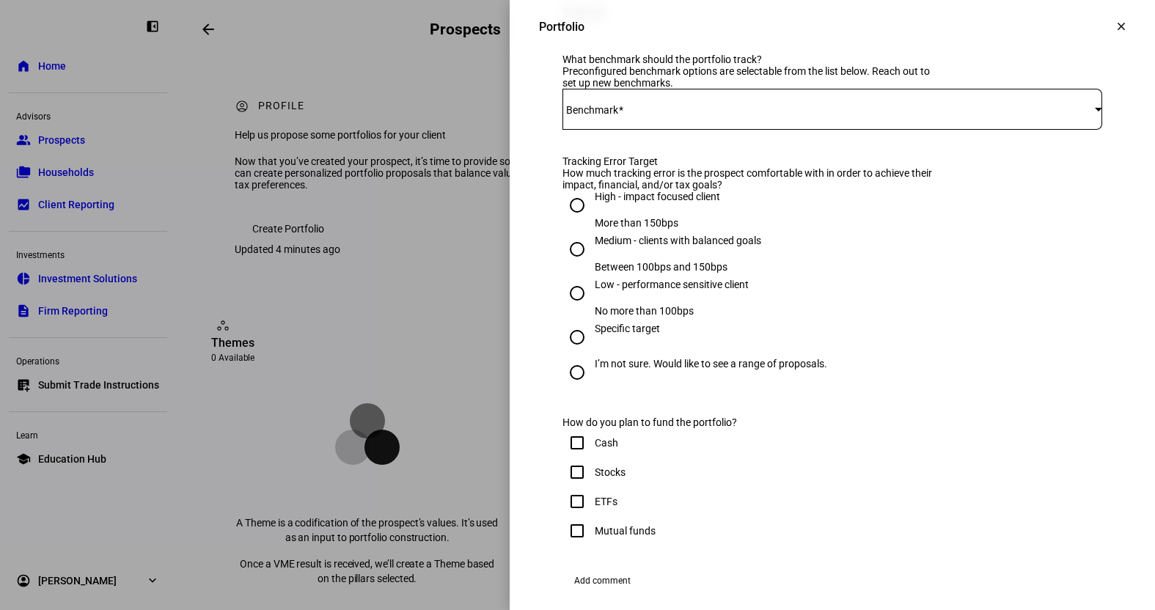
click at [762, 115] on span at bounding box center [828, 109] width 532 height 12
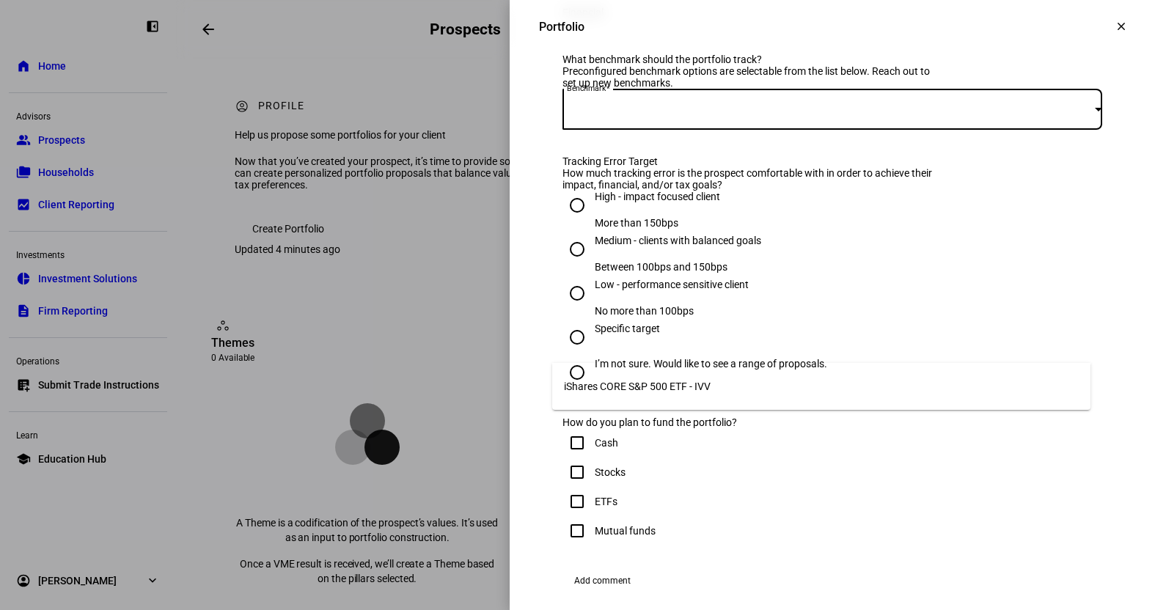
click at [727, 379] on mat-option "iShares CORE S&P 500 ETF - IVV" at bounding box center [821, 386] width 538 height 35
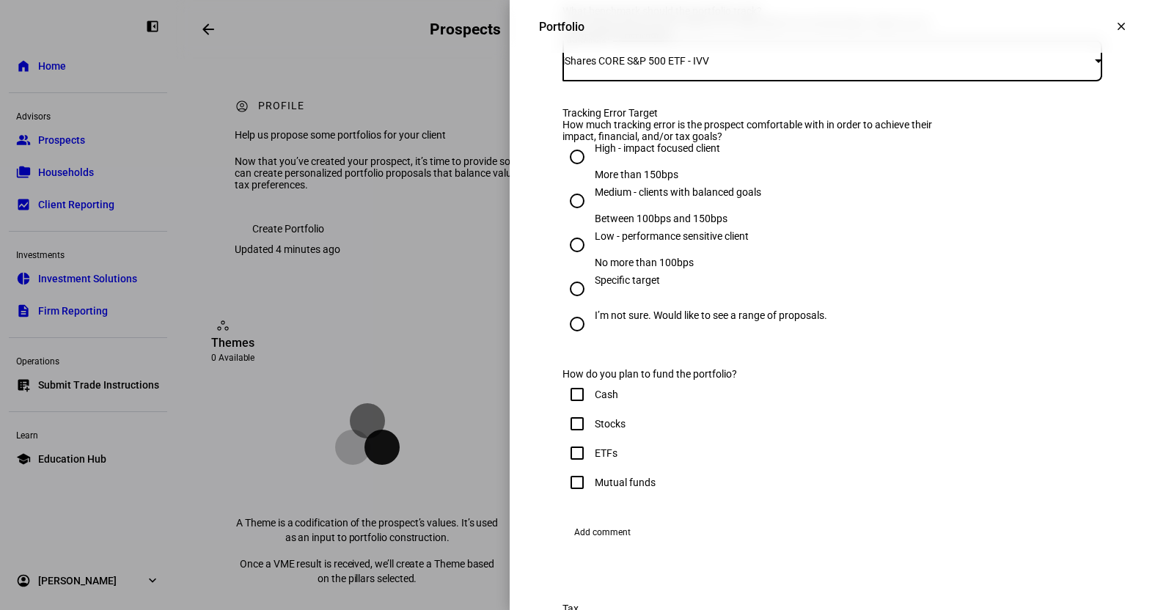
scroll to position [880, 0]
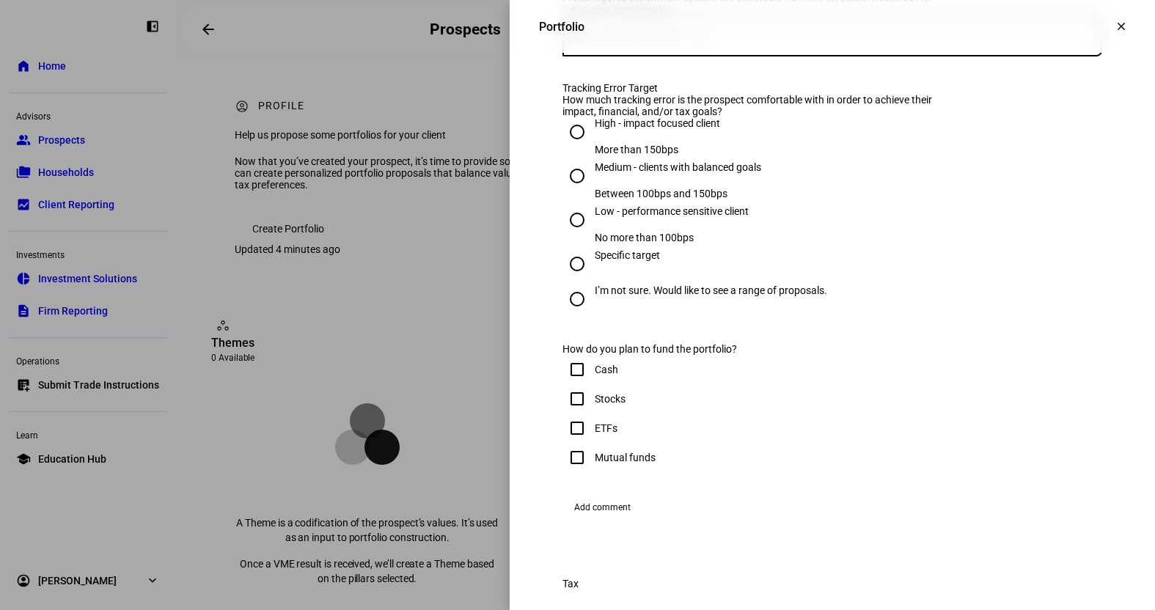
click at [573, 147] on input "High - impact focused client More than 150bps" at bounding box center [576, 131] width 29 height 29
radio input "true"
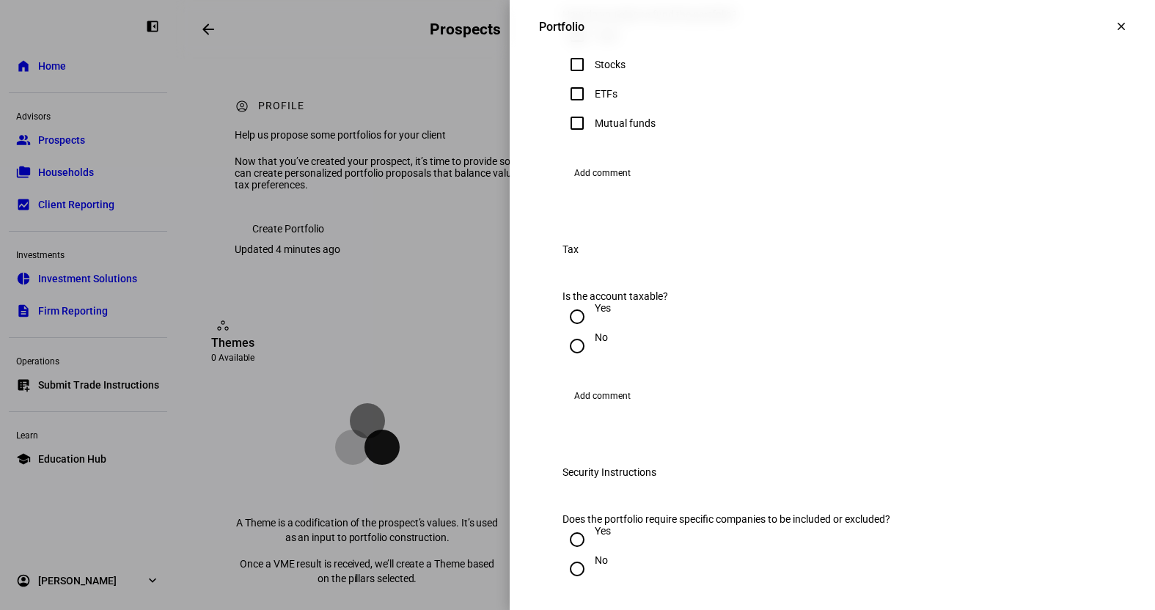
scroll to position [1246, 0]
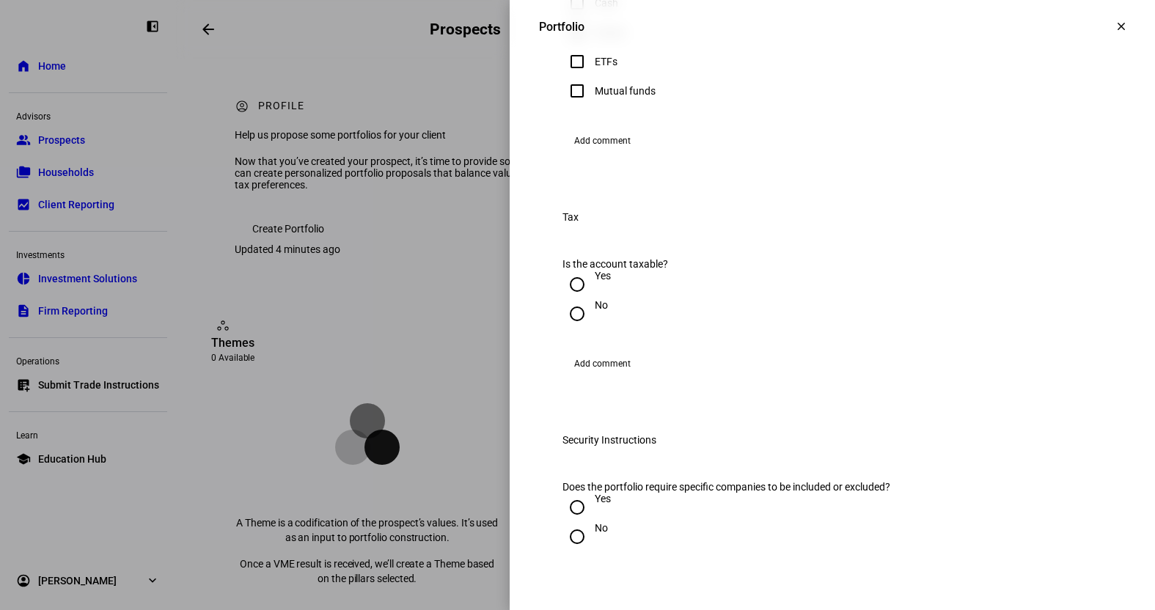
click at [571, 18] on input "Cash" at bounding box center [576, 2] width 29 height 29
checkbox input "true"
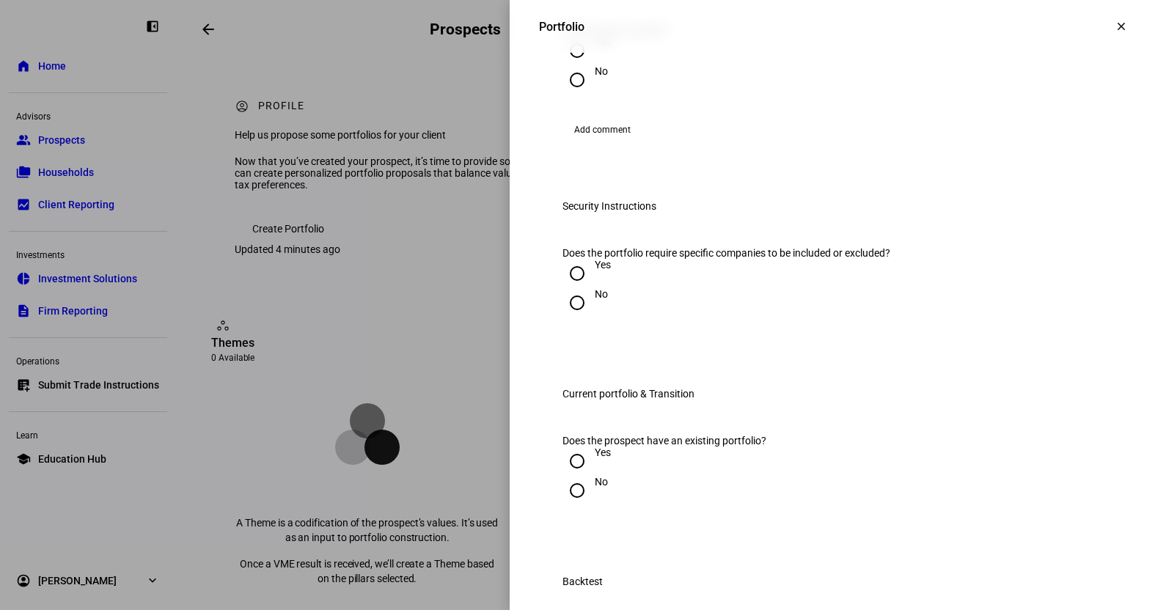
scroll to position [1540, 0]
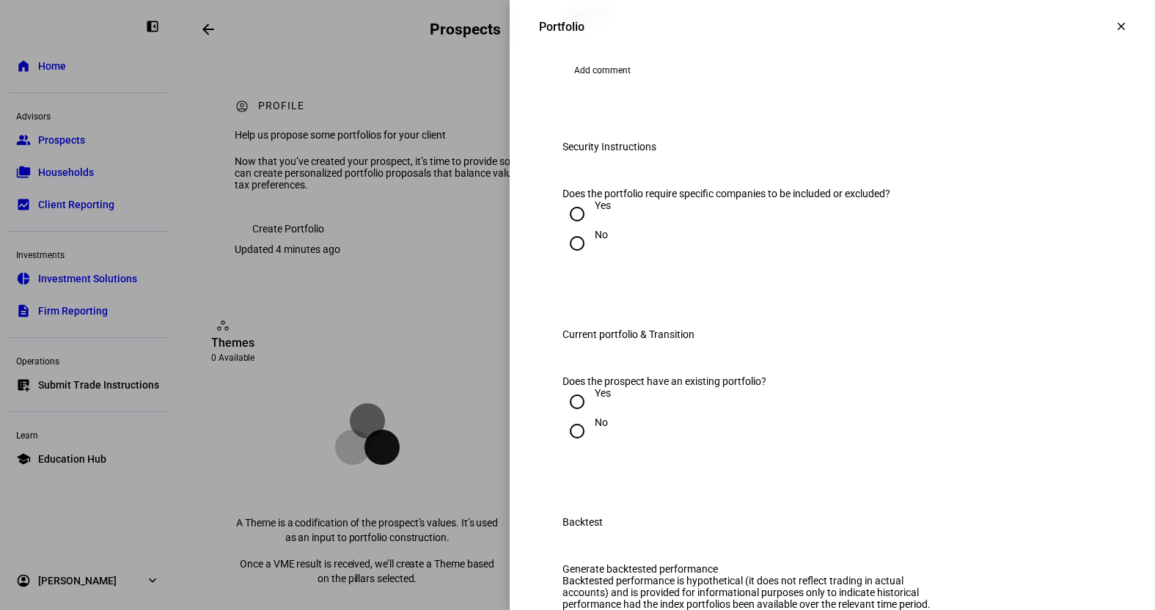
click at [567, 35] on input "No" at bounding box center [576, 20] width 29 height 29
radio input "true"
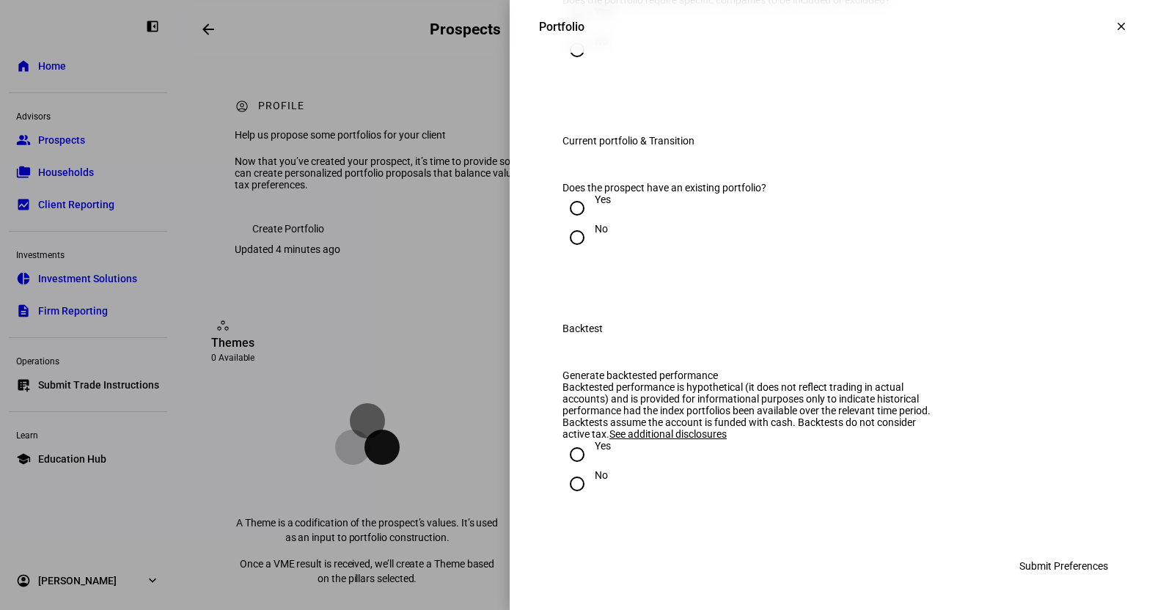
scroll to position [1833, 0]
click at [562, 65] on input "No" at bounding box center [576, 49] width 29 height 29
radio input "true"
click at [565, 252] on input "No" at bounding box center [576, 237] width 29 height 29
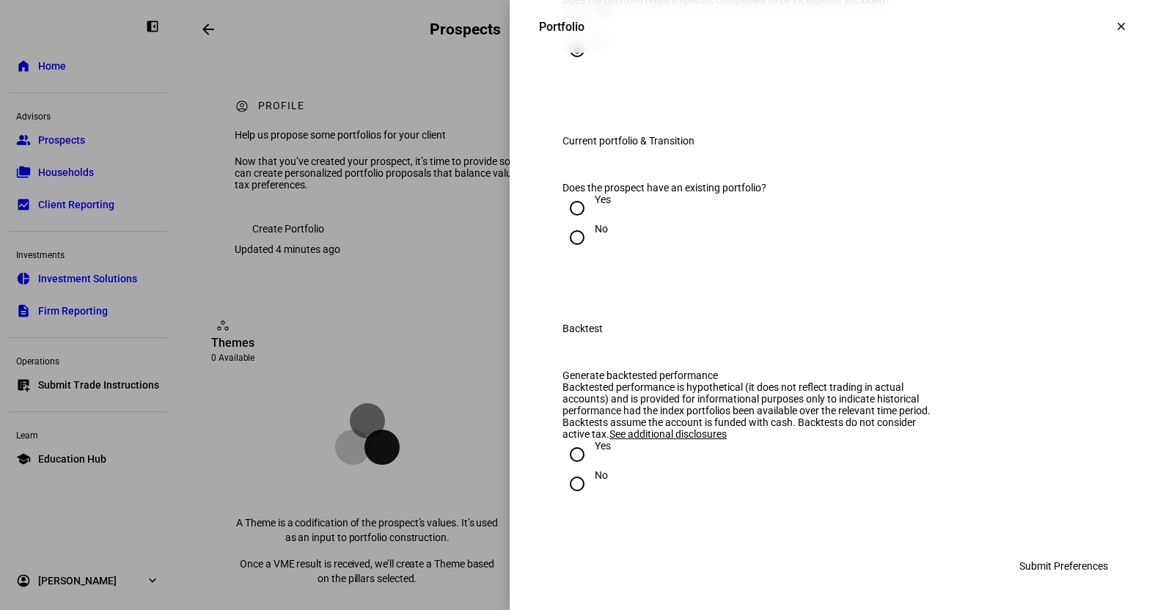
radio input "true"
click at [570, 455] on input "Yes" at bounding box center [576, 454] width 29 height 29
radio input "true"
click at [1062, 568] on span "Submit Preferences" at bounding box center [1063, 565] width 89 height 29
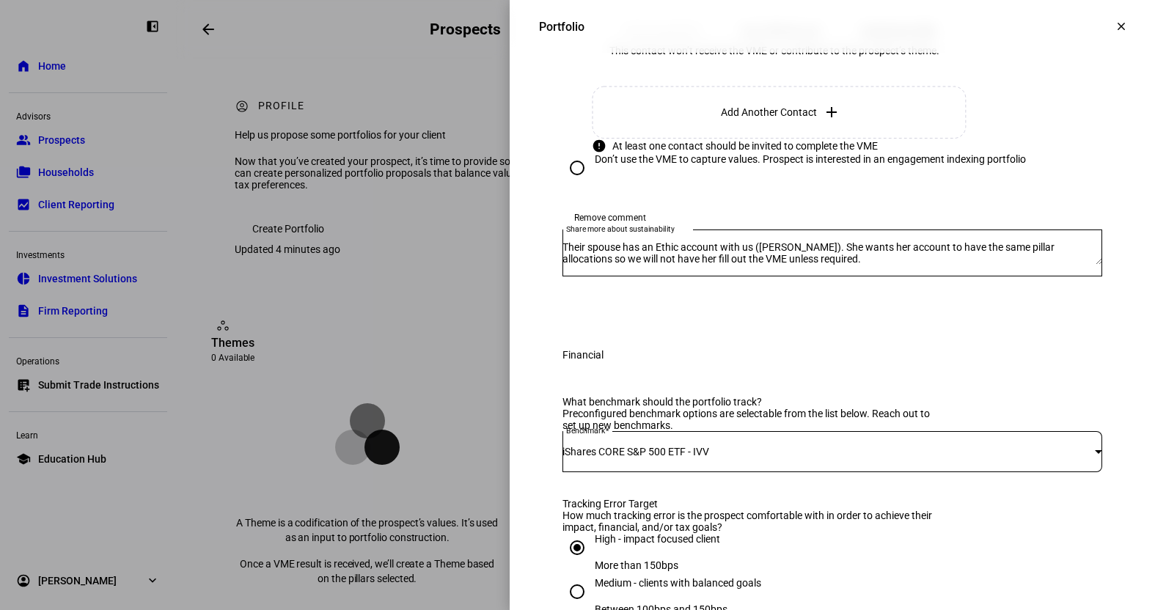
scroll to position [307, 0]
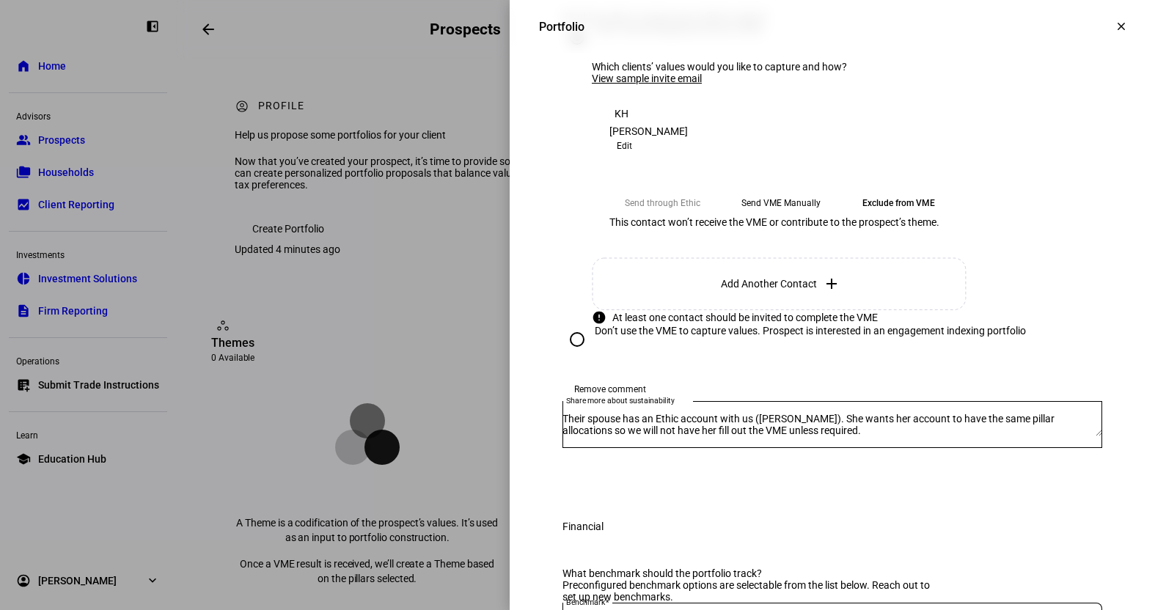
click at [883, 216] on eth-mega-radio-button "Exclude from VME" at bounding box center [898, 203] width 106 height 26
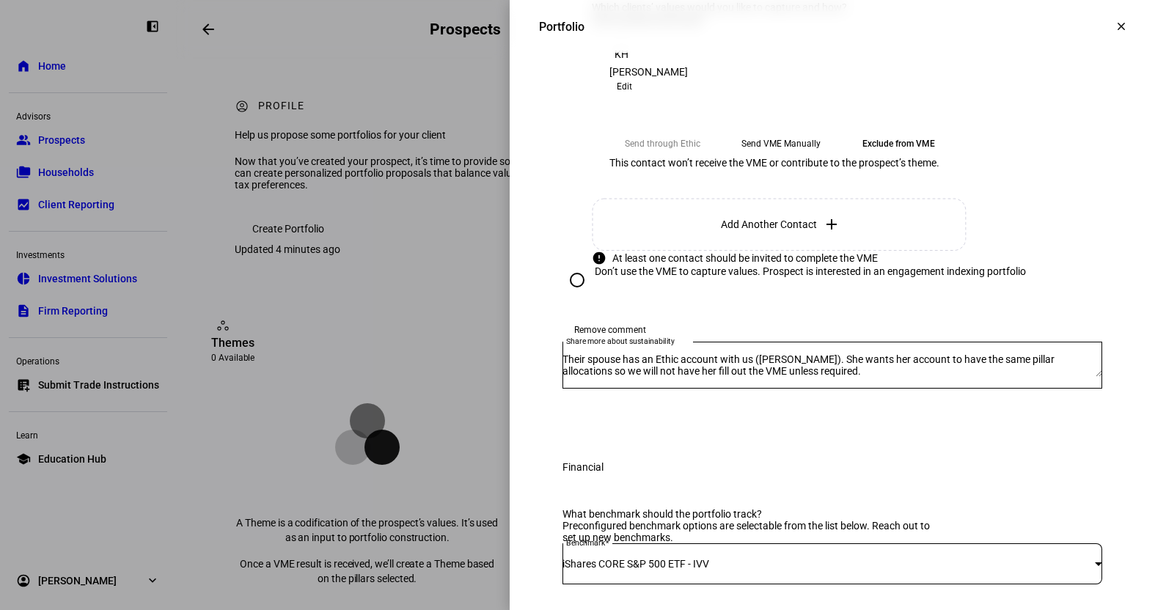
scroll to position [454, 0]
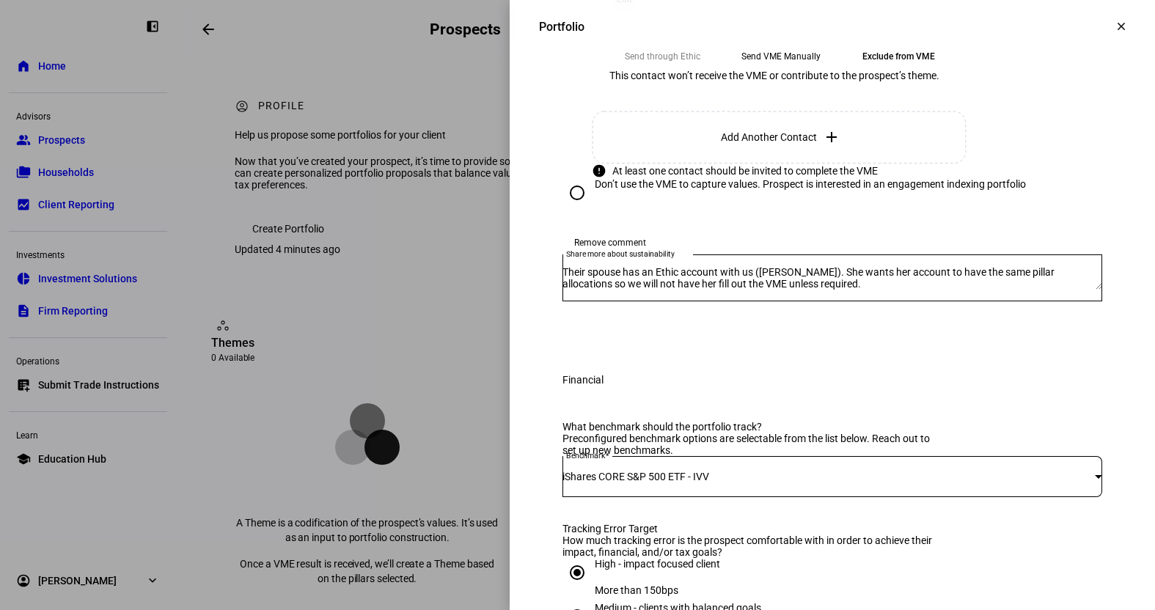
click at [567, 207] on input "Don’t use the VME to capture values. Prospect is interested in an engagement in…" at bounding box center [576, 192] width 29 height 29
radio input "true"
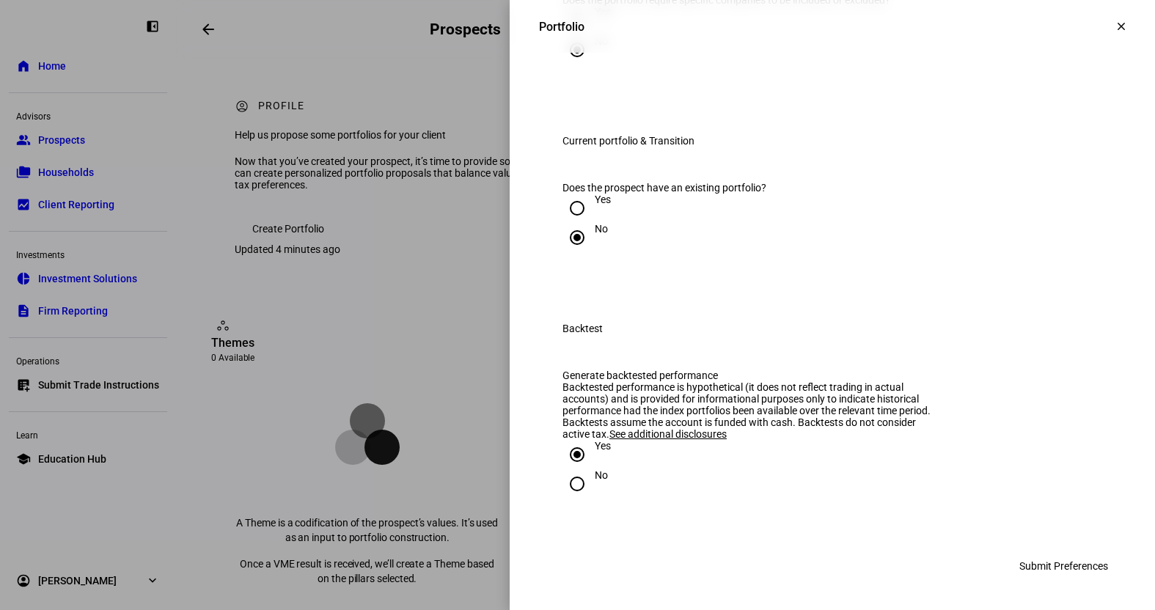
scroll to position [1762, 0]
click at [1077, 560] on span "Submit Preferences" at bounding box center [1063, 565] width 89 height 29
